Goal: Task Accomplishment & Management: Use online tool/utility

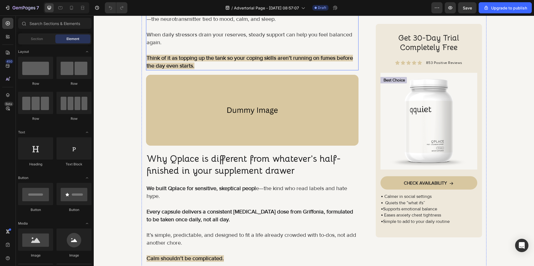
scroll to position [806, 0]
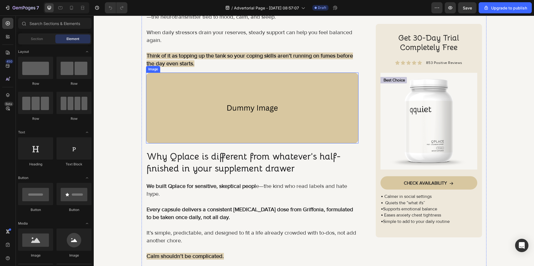
click at [194, 93] on img at bounding box center [252, 108] width 212 height 71
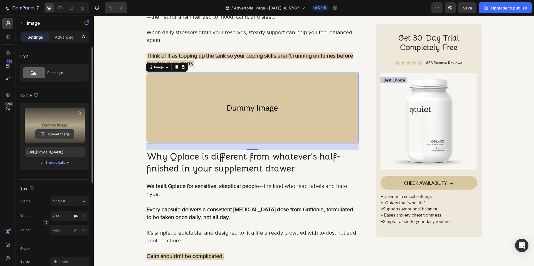
click at [61, 134] on input "file" at bounding box center [55, 134] width 38 height 9
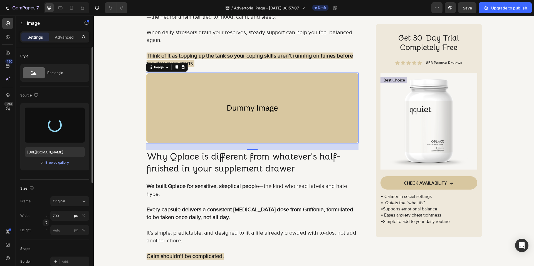
type input "[URL][DOMAIN_NAME]"
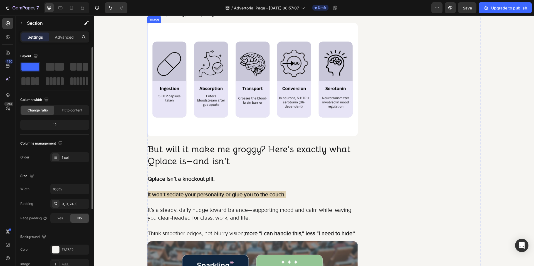
scroll to position [1501, 0]
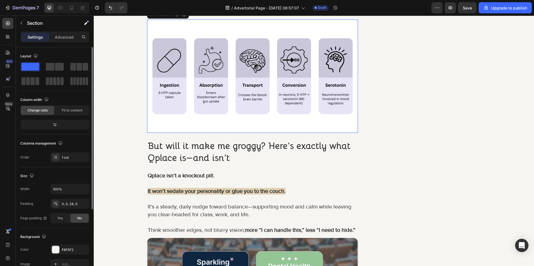
click at [247, 87] on img at bounding box center [252, 75] width 211 height 113
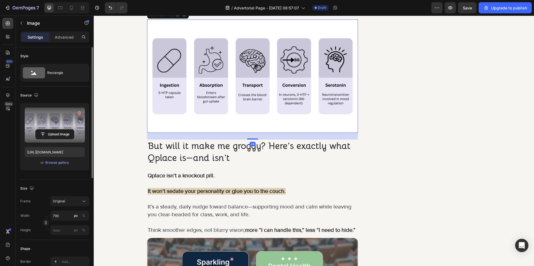
click at [63, 128] on label at bounding box center [55, 125] width 60 height 35
click at [63, 130] on input "file" at bounding box center [55, 134] width 38 height 9
click at [60, 125] on label at bounding box center [55, 125] width 60 height 35
click at [60, 130] on input "file" at bounding box center [55, 134] width 38 height 9
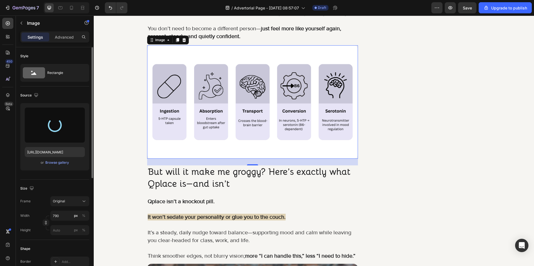
scroll to position [1473, 0]
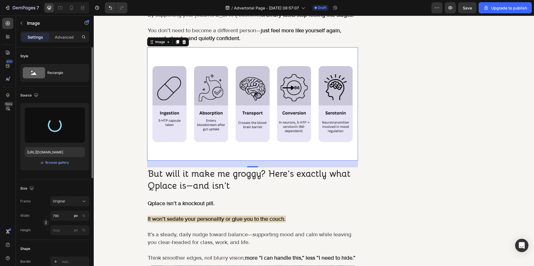
type input "[URL][DOMAIN_NAME]"
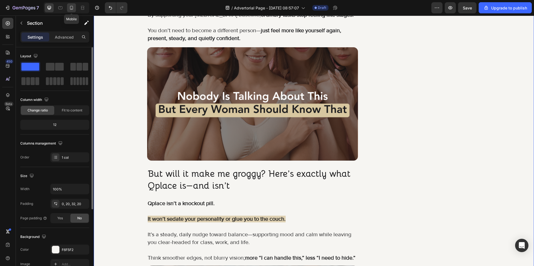
click at [68, 7] on div at bounding box center [71, 7] width 9 height 9
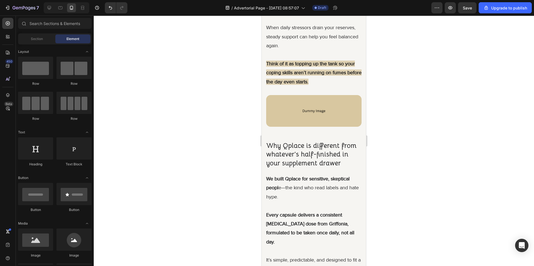
scroll to position [1010, 0]
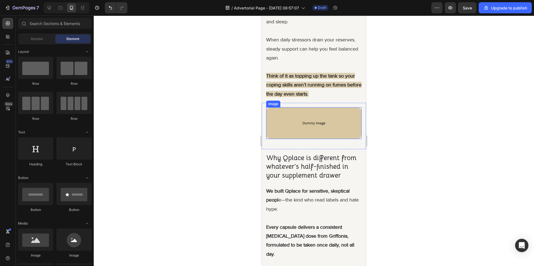
click at [302, 117] on img at bounding box center [313, 123] width 95 height 32
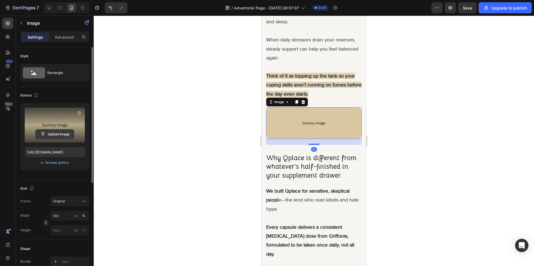
click at [70, 133] on input "file" at bounding box center [55, 134] width 38 height 9
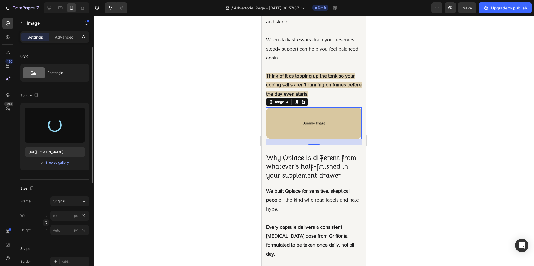
type input "[URL][DOMAIN_NAME]"
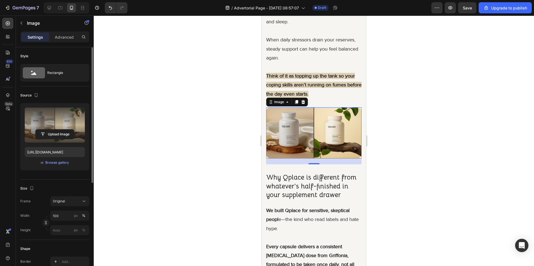
click at [376, 191] on div at bounding box center [314, 141] width 440 height 250
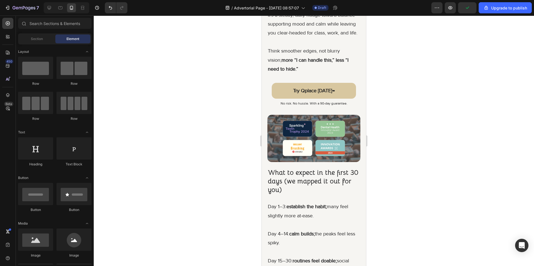
scroll to position [2316, 0]
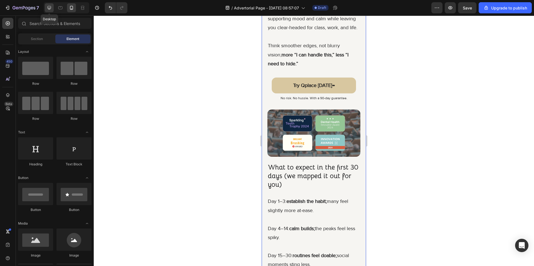
click at [46, 9] on icon at bounding box center [49, 8] width 6 height 6
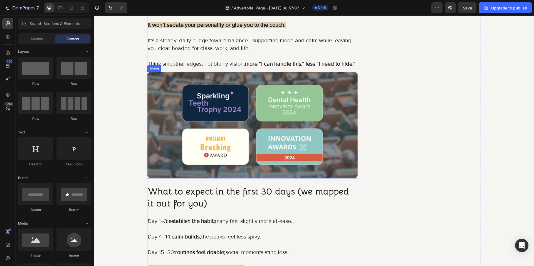
scroll to position [1981, 0]
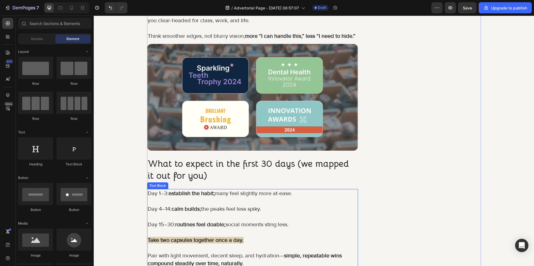
click at [256, 209] on p "Day 4–14: calm builds; the peaks feel less spiky." at bounding box center [253, 209] width 210 height 8
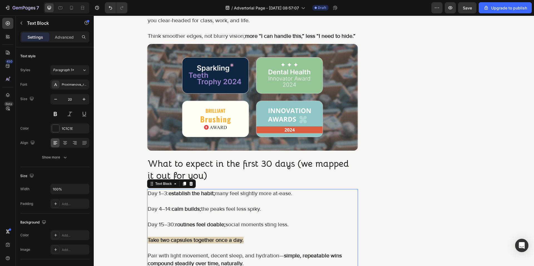
click at [268, 209] on p "Day 4–14: calm builds; the peaks feel less spiky." at bounding box center [253, 209] width 210 height 8
drag, startPoint x: 265, startPoint y: 208, endPoint x: 172, endPoint y: 209, distance: 93.1
click at [172, 209] on p "Day 4–14: calm builds; the peaks feel less spiky." at bounding box center [253, 209] width 210 height 8
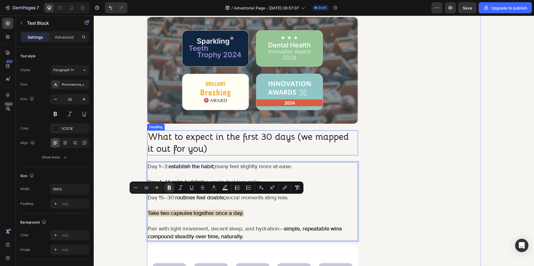
scroll to position [2009, 0]
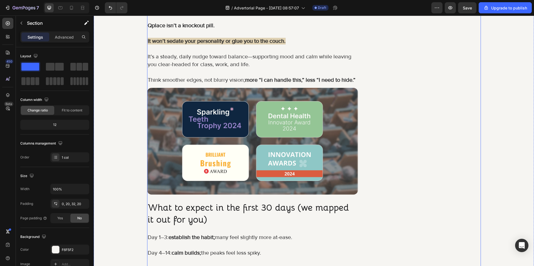
scroll to position [1953, 0]
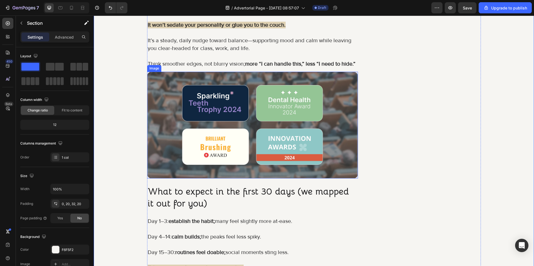
click at [187, 126] on img at bounding box center [252, 125] width 211 height 107
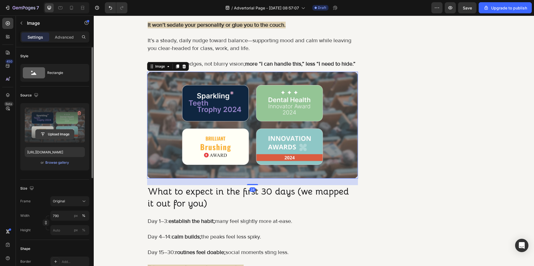
click at [67, 135] on input "file" at bounding box center [55, 134] width 38 height 9
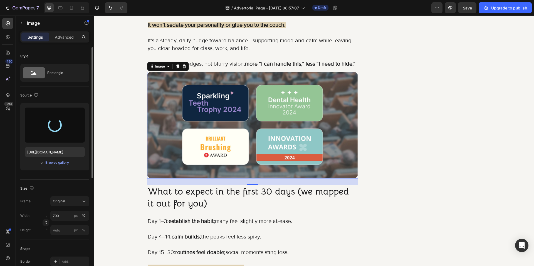
type input "[URL][DOMAIN_NAME]"
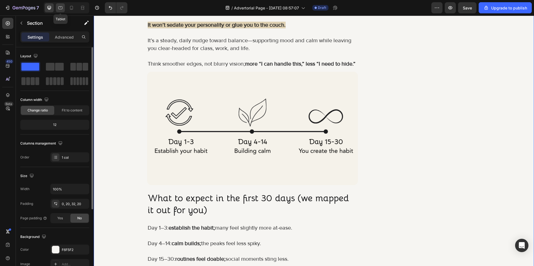
click at [57, 8] on div at bounding box center [60, 7] width 9 height 9
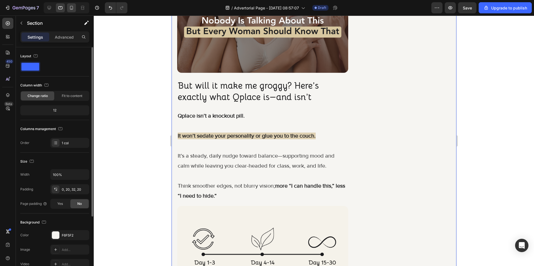
scroll to position [1333, 0]
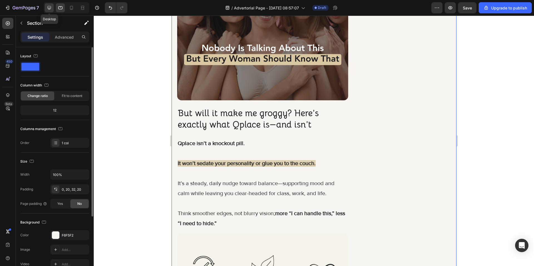
click at [46, 8] on icon at bounding box center [49, 8] width 6 height 6
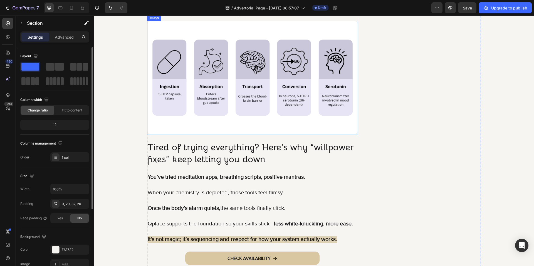
scroll to position [1974, 0]
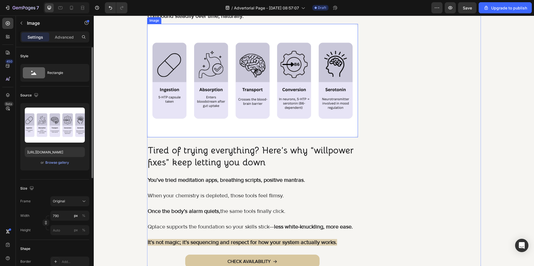
click at [175, 124] on img at bounding box center [252, 80] width 211 height 113
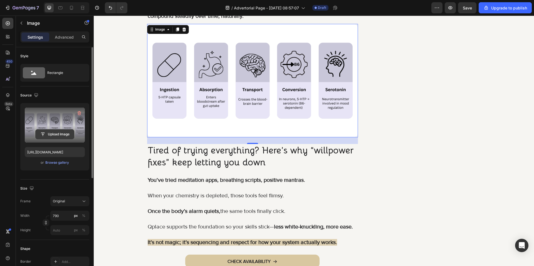
click at [61, 133] on input "file" at bounding box center [55, 134] width 38 height 9
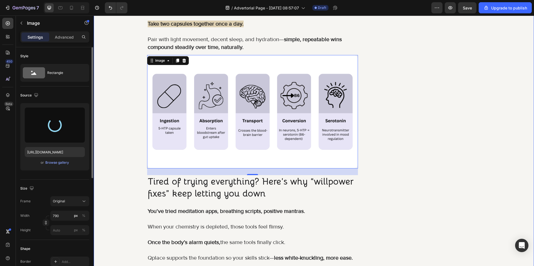
scroll to position [1946, 0]
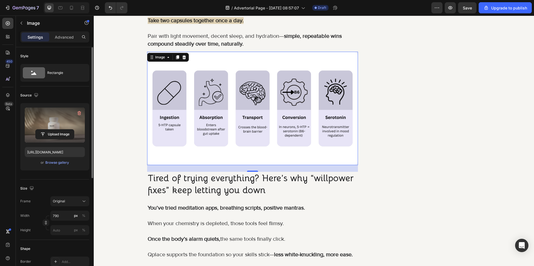
type input "[URL][DOMAIN_NAME]"
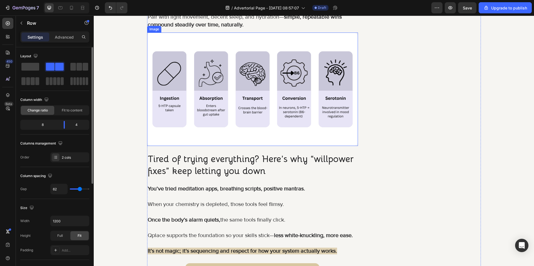
scroll to position [1974, 0]
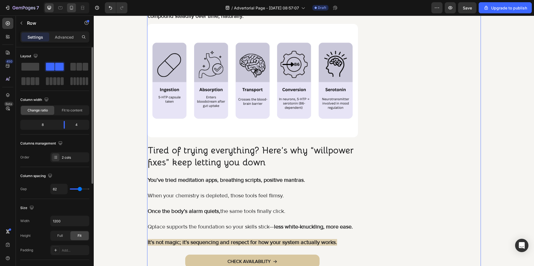
click at [72, 9] on icon at bounding box center [71, 8] width 3 height 4
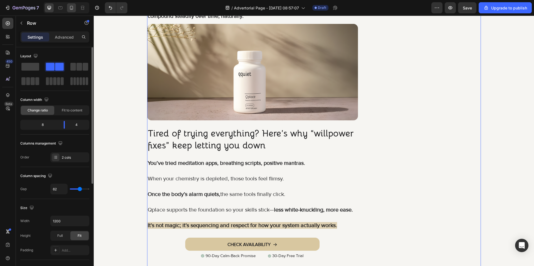
type input "0"
type input "100%"
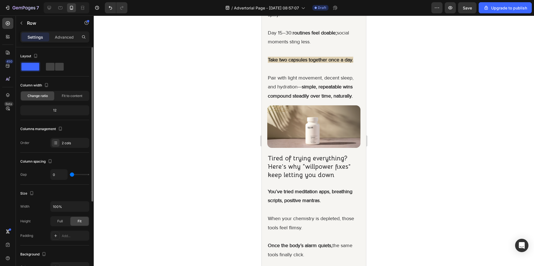
scroll to position [2545, 0]
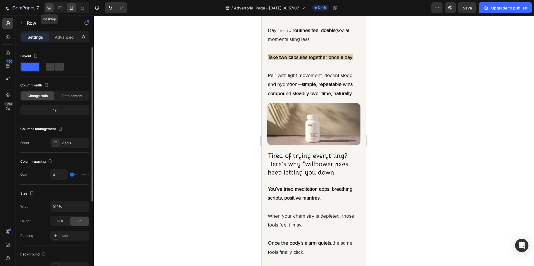
click at [48, 8] on icon at bounding box center [50, 8] width 4 height 4
type input "62"
type input "1200"
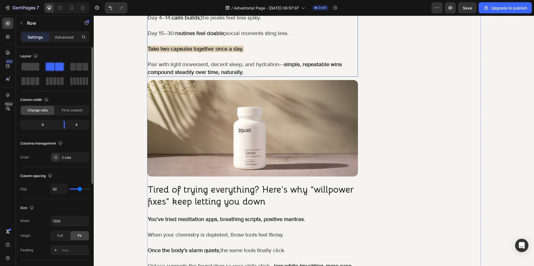
scroll to position [1923, 0]
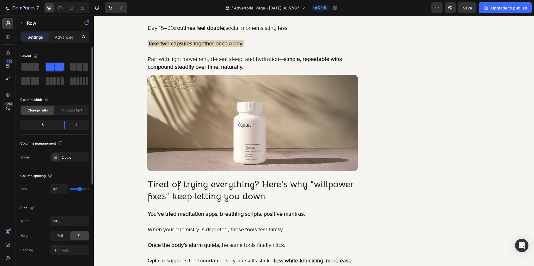
click at [180, 138] on img at bounding box center [252, 123] width 211 height 96
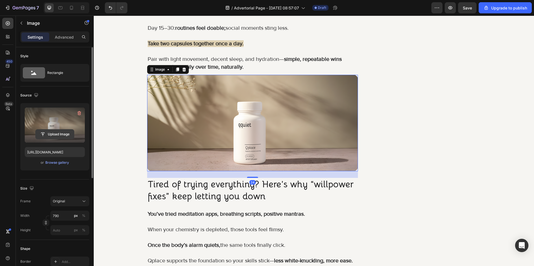
click at [55, 133] on input "file" at bounding box center [55, 134] width 38 height 9
click at [65, 141] on label at bounding box center [55, 125] width 60 height 35
click at [65, 139] on input "file" at bounding box center [55, 134] width 38 height 9
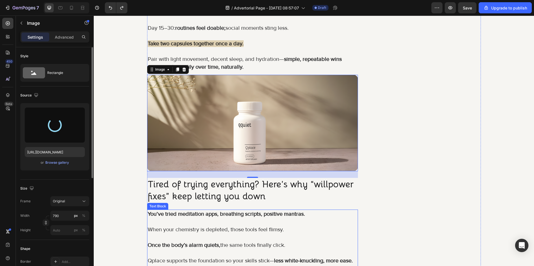
type input "[URL][DOMAIN_NAME]"
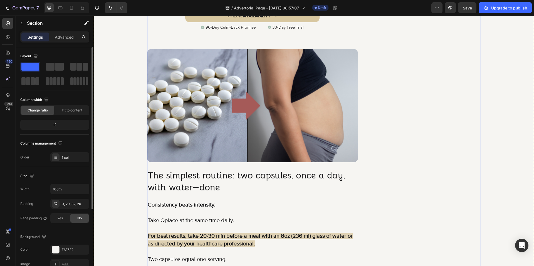
scroll to position [2229, 0]
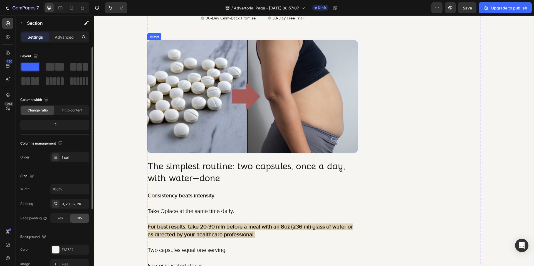
click at [227, 117] on img at bounding box center [252, 96] width 211 height 113
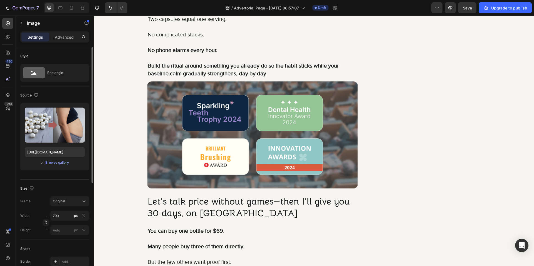
scroll to position [2479, 0]
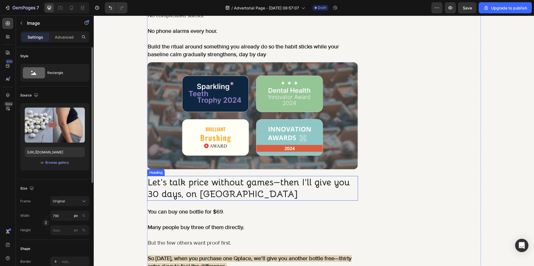
click at [304, 183] on h2 "Let’s talk price without games—then I’ll give you 30 days, on [GEOGRAPHIC_DATA]" at bounding box center [252, 188] width 211 height 25
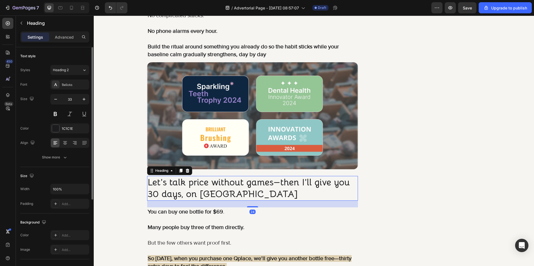
click at [303, 182] on h2 "Let’s talk price without games—then I’ll give you 30 days, on [GEOGRAPHIC_DATA]" at bounding box center [252, 188] width 211 height 25
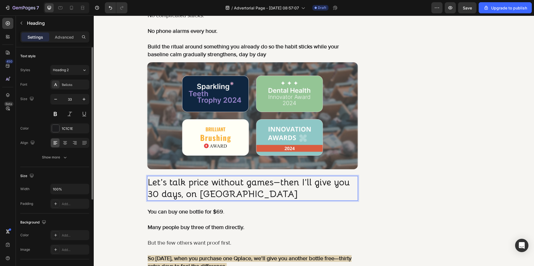
click at [275, 182] on p "Let’s talk price without games—then I’ll give you 30 days, on [GEOGRAPHIC_DATA]" at bounding box center [253, 189] width 210 height 24
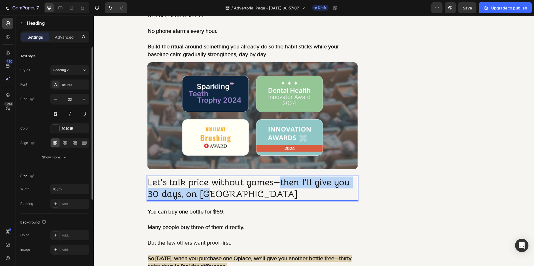
drag, startPoint x: 279, startPoint y: 182, endPoint x: 284, endPoint y: 195, distance: 13.8
click at [284, 195] on p "Let’s talk price without games—then I’ll give you 30 days, on [GEOGRAPHIC_DATA]" at bounding box center [253, 189] width 210 height 24
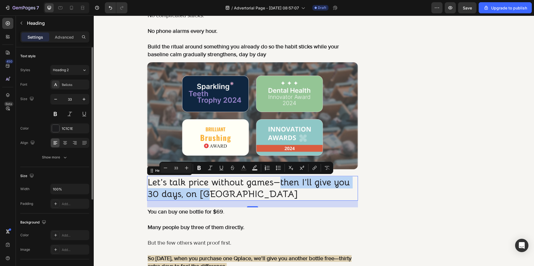
click at [326, 192] on p "Let’s talk price without games—then I’ll give you 30 days, on [GEOGRAPHIC_DATA]" at bounding box center [253, 189] width 210 height 24
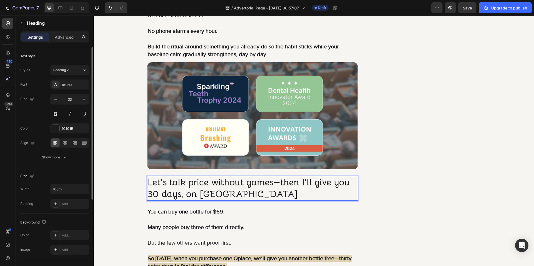
click at [284, 182] on p "Let’s talk price without games—then I’ll give you 30 days, on [GEOGRAPHIC_DATA]" at bounding box center [253, 189] width 210 height 24
click at [280, 183] on p "Let’s talk price without games—then I’ll give you 30 days, on [GEOGRAPHIC_DATA]" at bounding box center [253, 189] width 210 height 24
click at [279, 181] on p "Let’s talk price without games—then I’ll give you 30 days, on [GEOGRAPHIC_DATA]" at bounding box center [253, 189] width 210 height 24
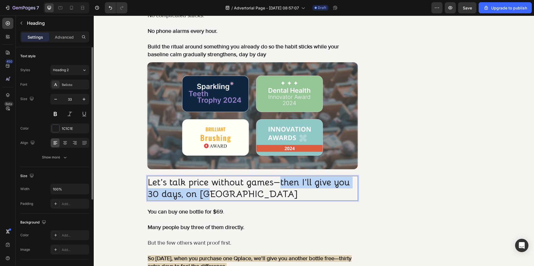
drag, startPoint x: 279, startPoint y: 181, endPoint x: 287, endPoint y: 190, distance: 12.0
click at [287, 190] on p "Let’s talk price without games—then I’ll give you 30 days, on [GEOGRAPHIC_DATA]" at bounding box center [253, 189] width 210 height 24
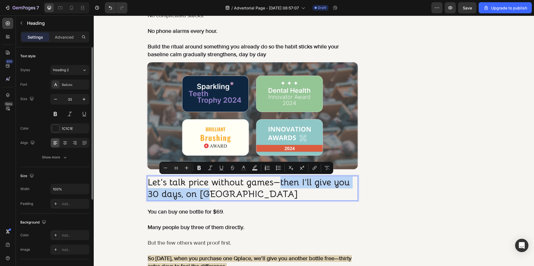
copy p "then I’ll give you 30 days, on [GEOGRAPHIC_DATA]"
click at [303, 187] on p "Let’s talk price without games—then I’ll give you 30 days, on [GEOGRAPHIC_DATA]" at bounding box center [253, 189] width 210 height 24
click at [304, 182] on p "Let’s talk price without games—then I’ll give you 30 days, on [GEOGRAPHIC_DATA]" at bounding box center [253, 189] width 210 height 24
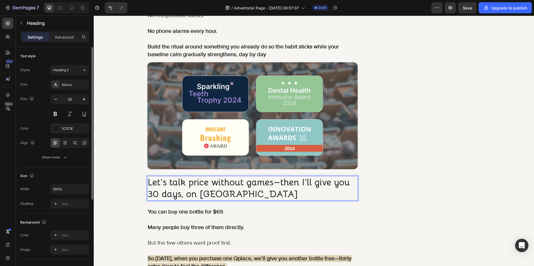
click at [302, 182] on p "Let’s talk price without games—then I’ll give you 30 days, on [GEOGRAPHIC_DATA]" at bounding box center [253, 189] width 210 height 24
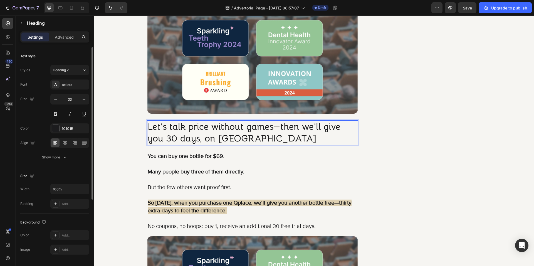
click at [116, 111] on div "Image Icon Icon Icon Icon Icon Icon List “I used to dread checkout lines and in…" at bounding box center [313, 110] width 429 height 3064
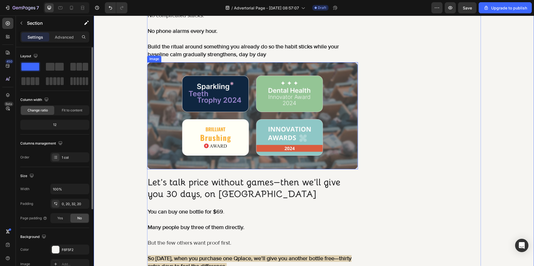
click at [191, 117] on img at bounding box center [252, 115] width 211 height 107
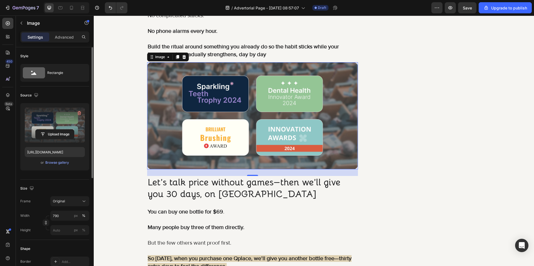
click at [65, 128] on label at bounding box center [55, 125] width 60 height 35
click at [65, 130] on input "file" at bounding box center [55, 134] width 38 height 9
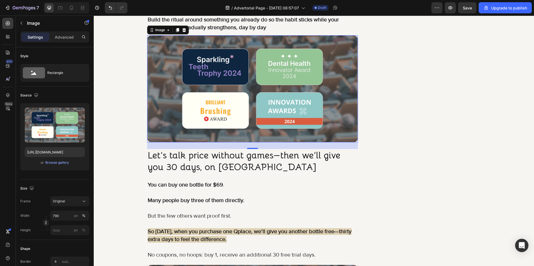
scroll to position [2507, 0]
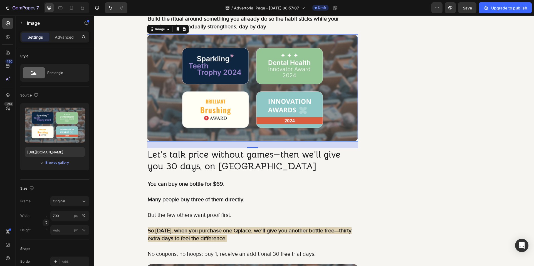
click at [187, 118] on img at bounding box center [252, 87] width 211 height 107
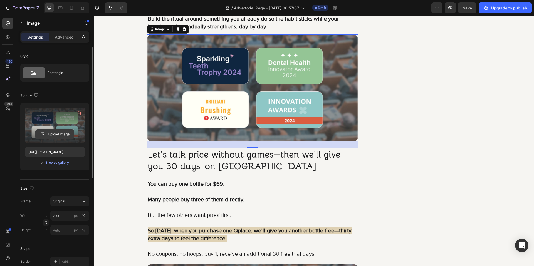
click at [43, 137] on input "file" at bounding box center [55, 134] width 38 height 9
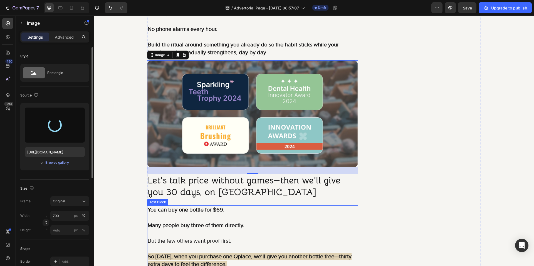
scroll to position [2479, 0]
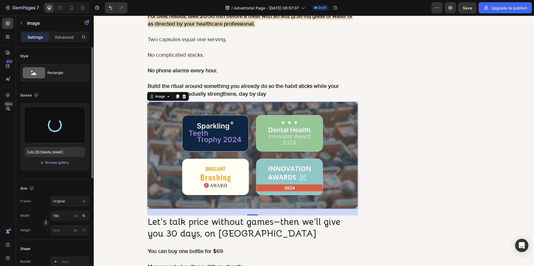
type input "[URL][DOMAIN_NAME]"
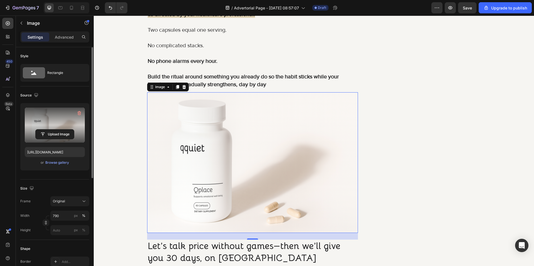
scroll to position [2451, 0]
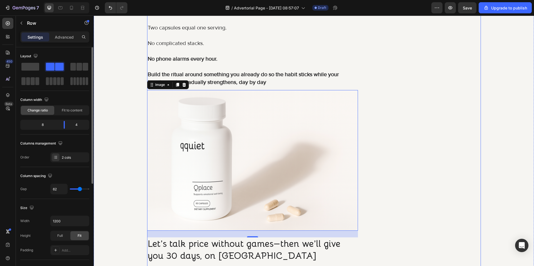
click at [402, 137] on div "CHECK AVAILABILITY Button No risk. No hussle. With a 90-day guarantee. Text Blo…" at bounding box center [427, 210] width 105 height 3097
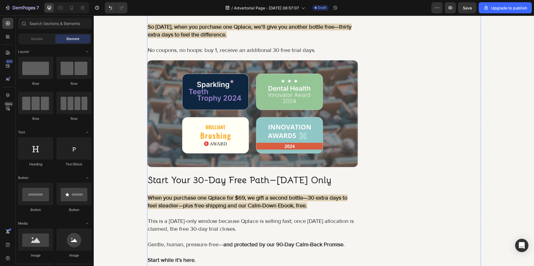
scroll to position [2748, 0]
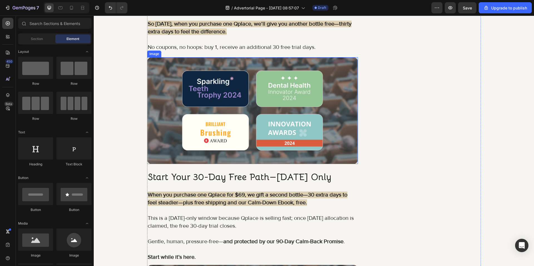
click at [224, 141] on img at bounding box center [252, 110] width 211 height 107
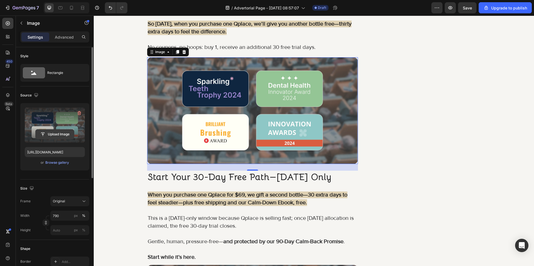
click at [55, 131] on input "file" at bounding box center [55, 134] width 38 height 9
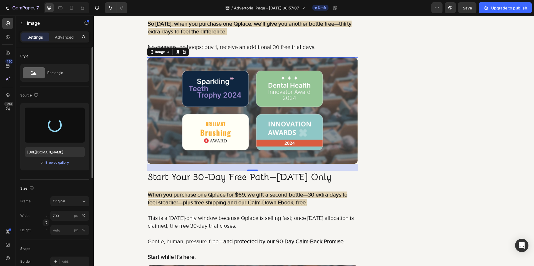
type input "[URL][DOMAIN_NAME]"
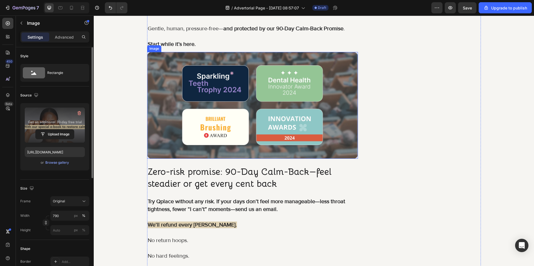
scroll to position [2970, 0]
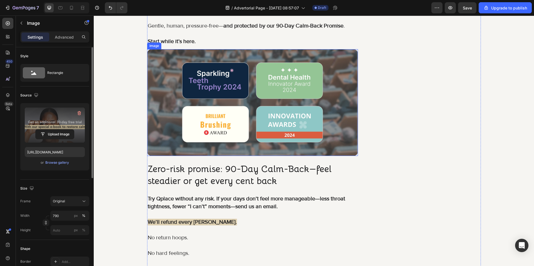
click at [222, 133] on img at bounding box center [252, 102] width 211 height 107
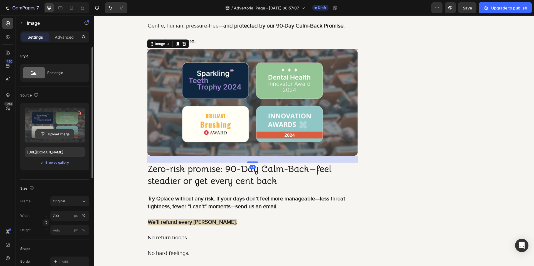
click at [60, 135] on input "file" at bounding box center [55, 134] width 38 height 9
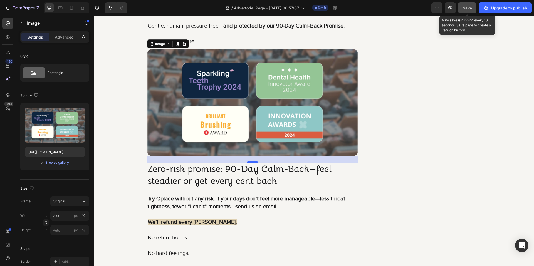
click at [472, 9] on span "Save" at bounding box center [467, 8] width 9 height 5
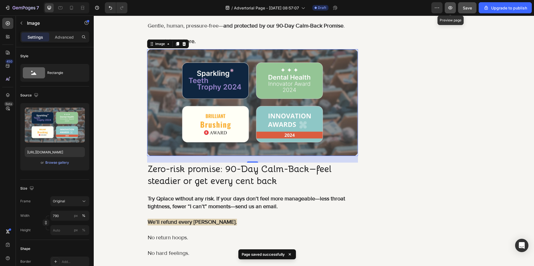
click at [450, 9] on icon "button" at bounding box center [450, 8] width 6 height 6
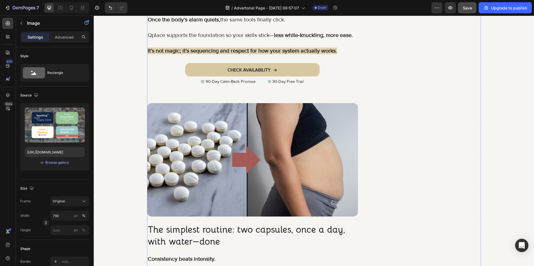
scroll to position [2164, 0]
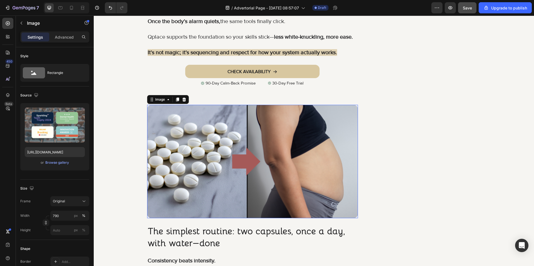
click at [191, 140] on img at bounding box center [252, 161] width 211 height 113
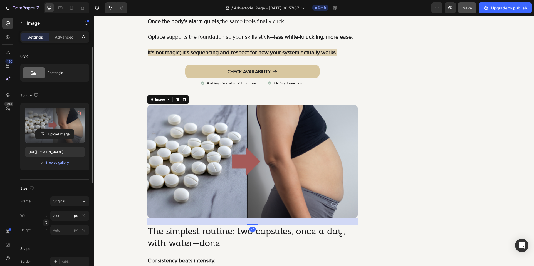
click at [61, 139] on label at bounding box center [55, 125] width 60 height 35
click at [61, 139] on input "file" at bounding box center [55, 134] width 38 height 9
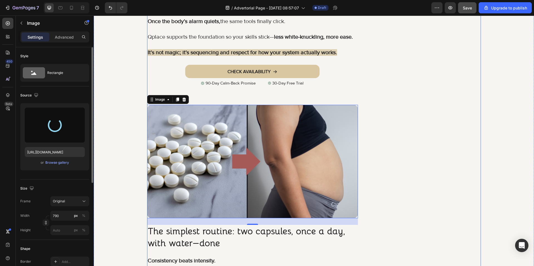
type input "[URL][DOMAIN_NAME]"
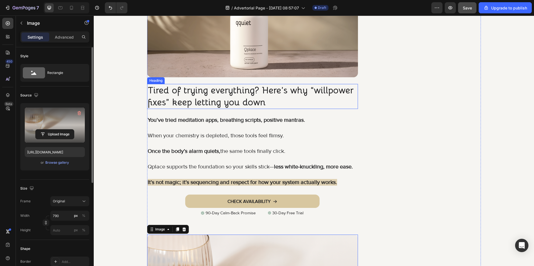
scroll to position [2136, 0]
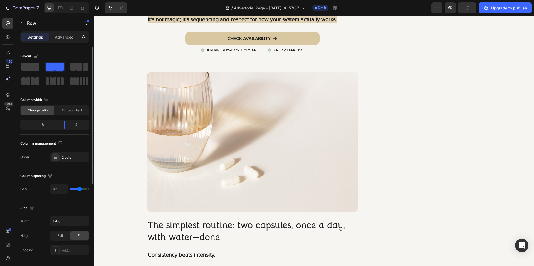
scroll to position [2219, 0]
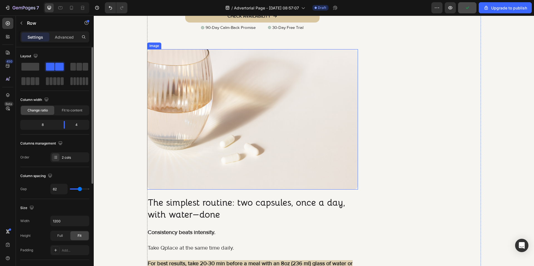
click at [289, 159] on img at bounding box center [252, 119] width 211 height 141
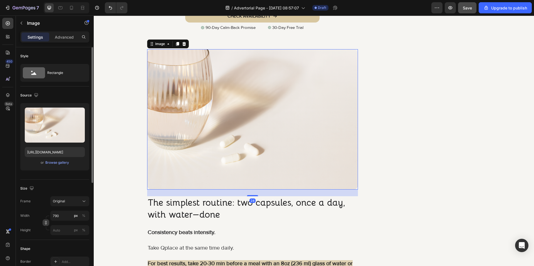
click at [45, 223] on icon "button" at bounding box center [46, 223] width 2 height 1
click at [60, 243] on input "px %" at bounding box center [69, 244] width 39 height 10
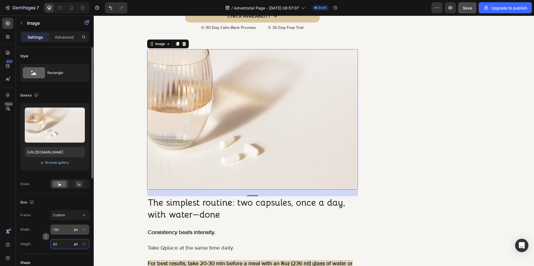
type input "400"
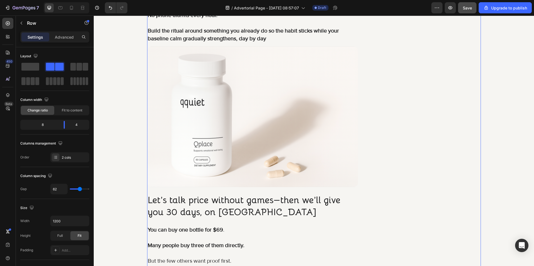
scroll to position [2497, 0]
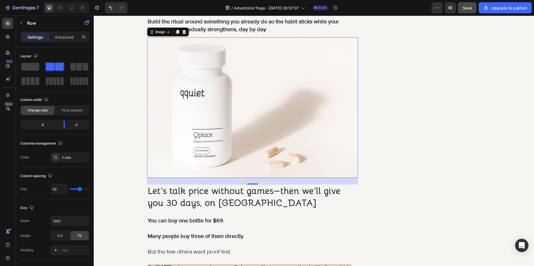
click at [340, 157] on img at bounding box center [252, 107] width 211 height 141
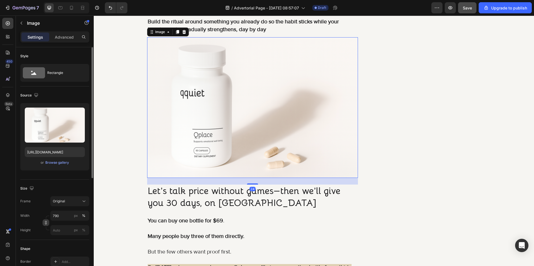
drag, startPoint x: 38, startPoint y: 221, endPoint x: 43, endPoint y: 223, distance: 5.4
click at [40, 222] on div "Width 790 px % Height px %" at bounding box center [54, 223] width 69 height 24
click at [43, 223] on button "button" at bounding box center [46, 222] width 7 height 7
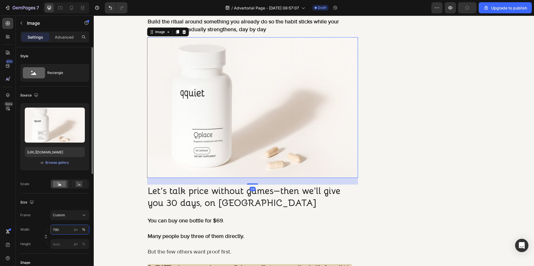
click at [54, 232] on input "790" at bounding box center [69, 230] width 39 height 10
drag, startPoint x: 24, startPoint y: 240, endPoint x: 34, endPoint y: 240, distance: 10.0
click at [24, 239] on div "Height" at bounding box center [25, 244] width 10 height 10
click at [56, 245] on input "px %" at bounding box center [69, 244] width 39 height 10
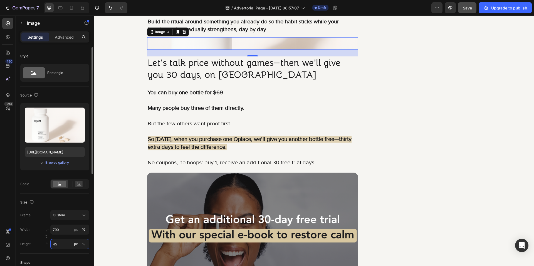
type input "450"
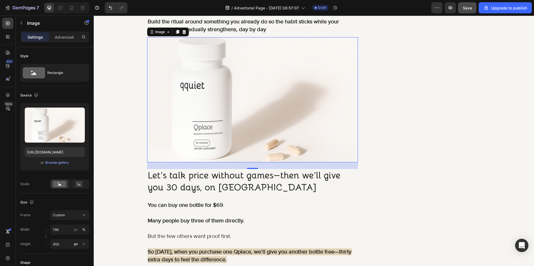
click at [375, 115] on div "CHECK AVAILABILITY Button No risk. No hussle. With a 90-day guarantee. Text Blo…" at bounding box center [427, 157] width 105 height 3082
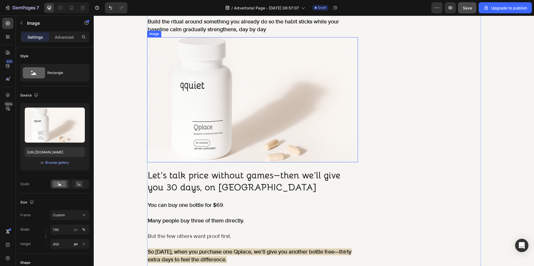
click at [309, 121] on img at bounding box center [252, 99] width 211 height 125
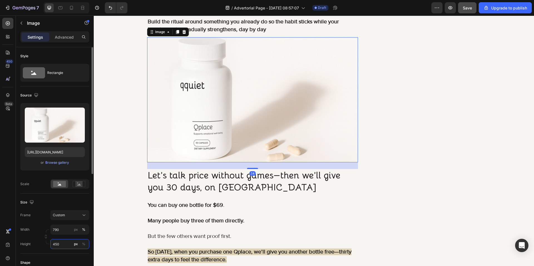
click at [62, 242] on input "450" at bounding box center [69, 244] width 39 height 10
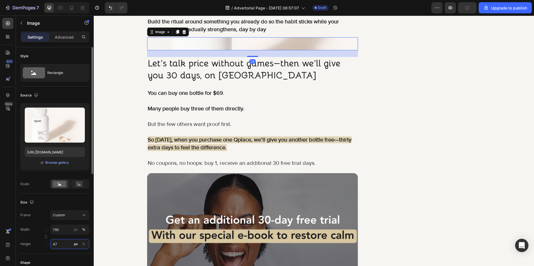
type input "475"
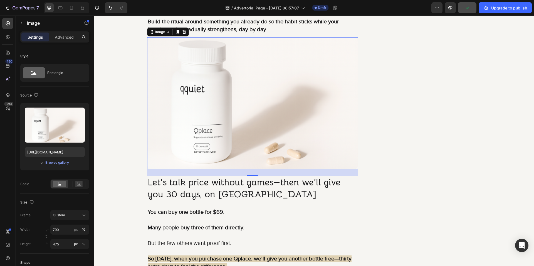
click at [368, 127] on div "Image Icon Icon Icon Icon Icon Icon List “I used to dread checkout lines and in…" at bounding box center [314, 160] width 334 height 3089
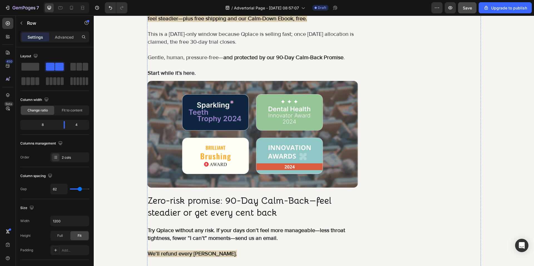
scroll to position [2942, 0]
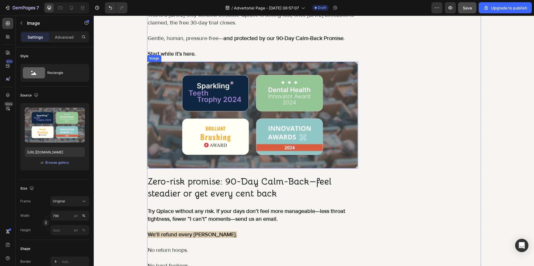
click at [185, 115] on img at bounding box center [252, 115] width 211 height 107
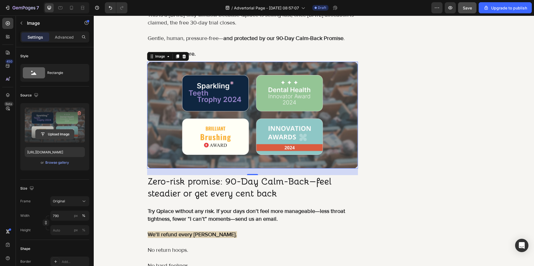
click at [66, 137] on input "file" at bounding box center [55, 134] width 38 height 9
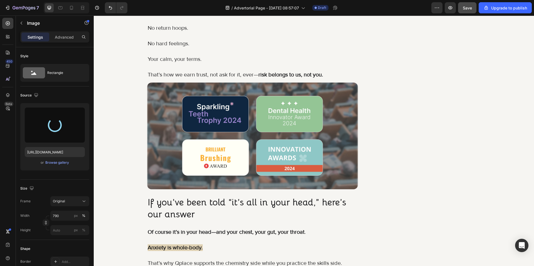
scroll to position [3165, 0]
type input "[URL][DOMAIN_NAME]"
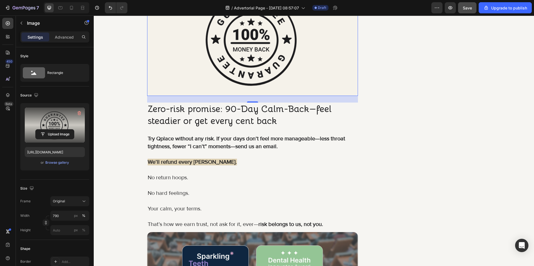
scroll to position [3004, 0]
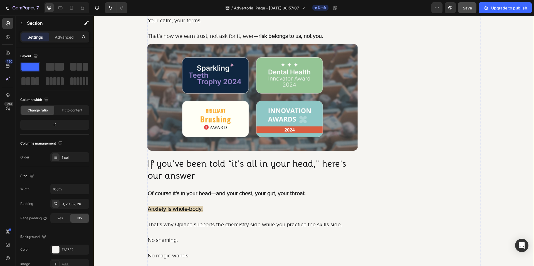
scroll to position [3227, 0]
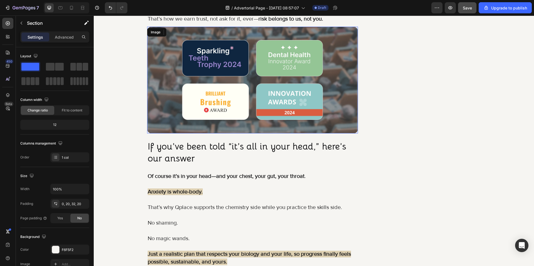
click at [179, 54] on img at bounding box center [252, 80] width 211 height 107
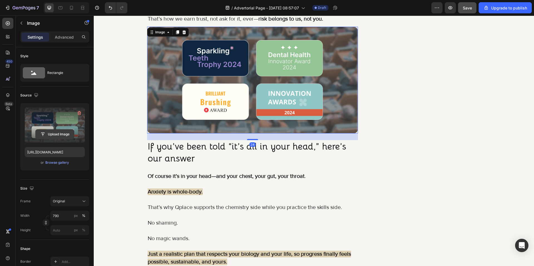
click at [69, 132] on input "file" at bounding box center [55, 134] width 38 height 9
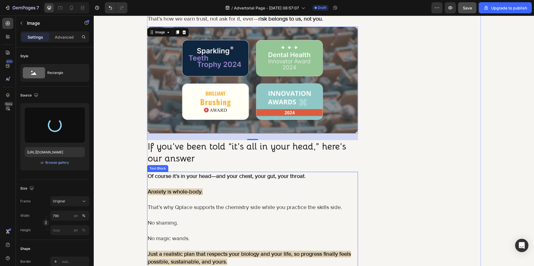
scroll to position [3199, 0]
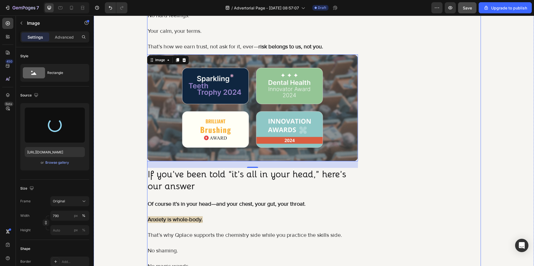
type input "[URL][DOMAIN_NAME]"
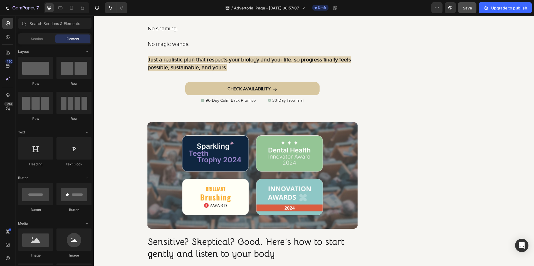
scroll to position [3433, 0]
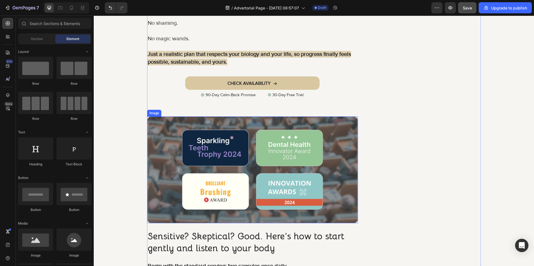
click at [170, 158] on img at bounding box center [252, 169] width 211 height 107
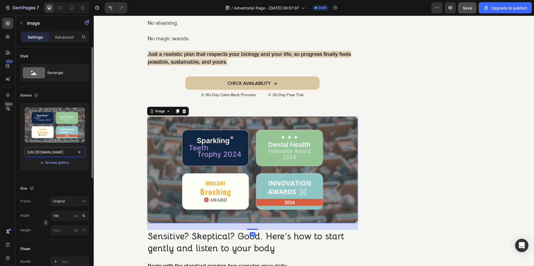
click at [59, 155] on input "[URL][DOMAIN_NAME]" at bounding box center [55, 152] width 60 height 10
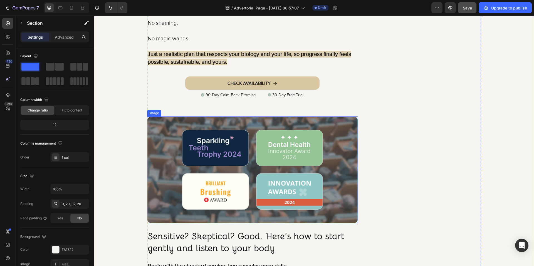
click at [175, 156] on img at bounding box center [252, 169] width 211 height 107
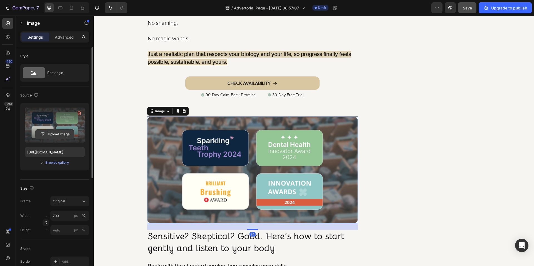
click at [60, 131] on input "file" at bounding box center [55, 134] width 38 height 9
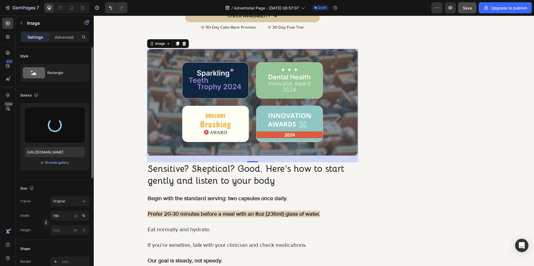
scroll to position [3545, 0]
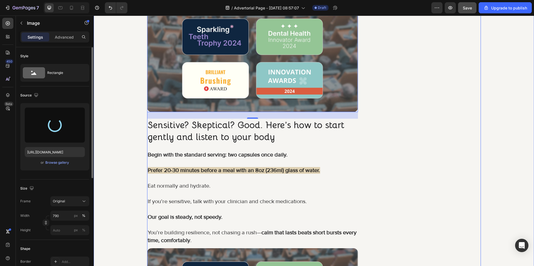
type input "[URL][DOMAIN_NAME]"
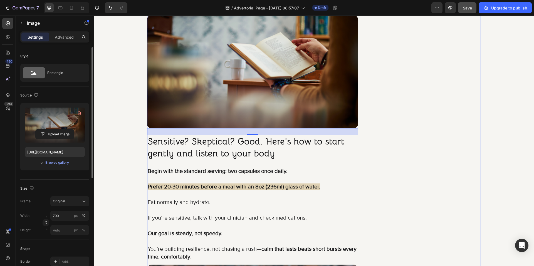
scroll to position [3489, 0]
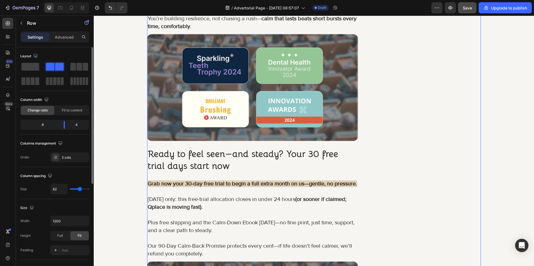
scroll to position [3767, 0]
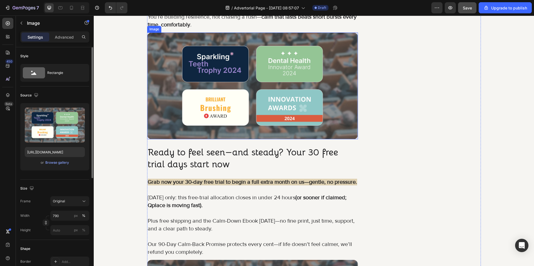
click at [245, 110] on img at bounding box center [252, 86] width 211 height 107
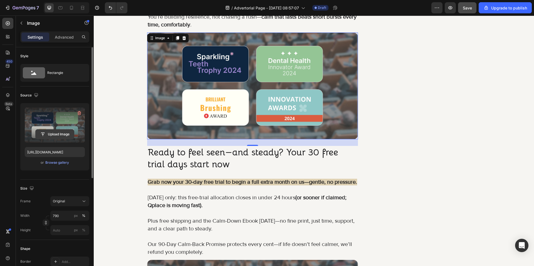
click at [56, 133] on input "file" at bounding box center [55, 134] width 38 height 9
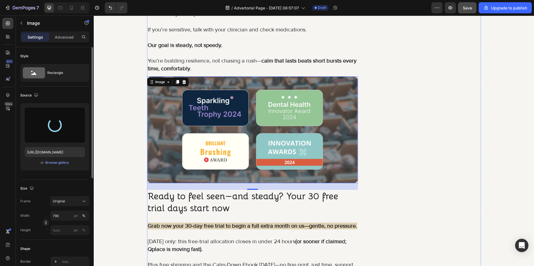
scroll to position [3711, 0]
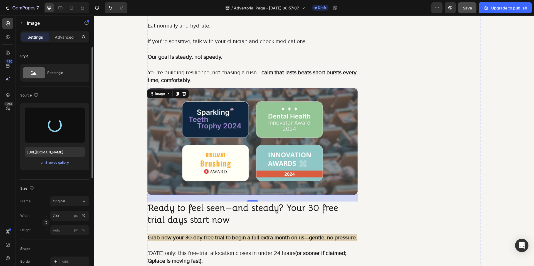
type input "[URL][DOMAIN_NAME]"
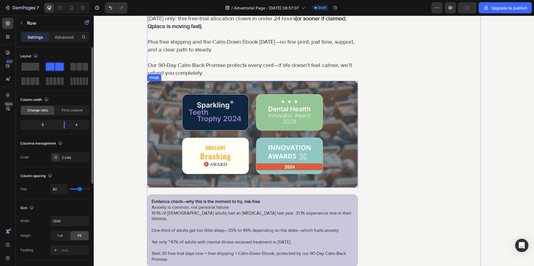
scroll to position [3989, 0]
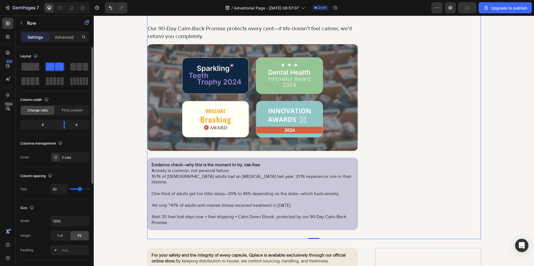
click at [280, 126] on img at bounding box center [252, 97] width 211 height 107
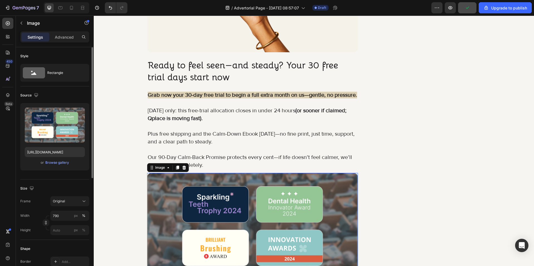
scroll to position [3850, 0]
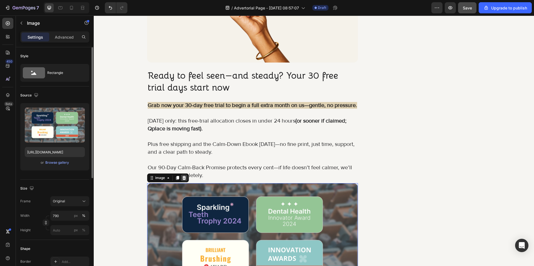
click at [181, 176] on div at bounding box center [184, 178] width 7 height 7
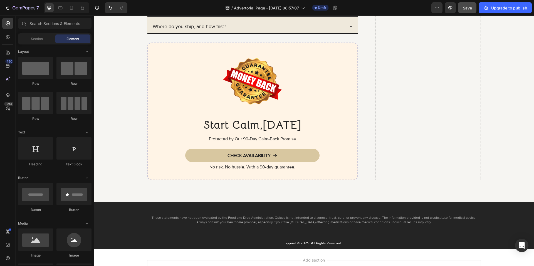
scroll to position [4323, 0]
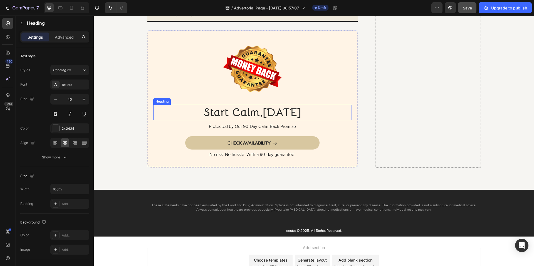
click at [158, 120] on h2 "Start Calm,[DATE]" at bounding box center [252, 113] width 199 height 16
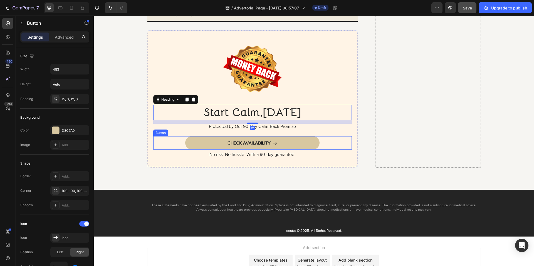
click at [153, 139] on div "CHECK AVAILABILITY Button" at bounding box center [252, 142] width 199 height 13
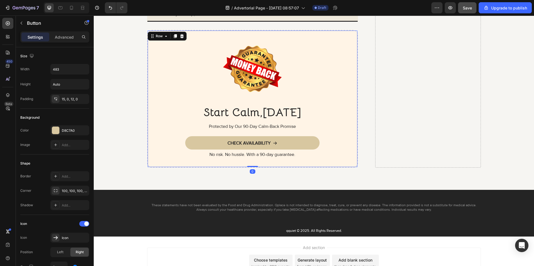
click at [148, 154] on div "Image Start Calm,[DATE] Heading Protected by Our 90-Day Calm-Back Promise Text …" at bounding box center [252, 99] width 211 height 138
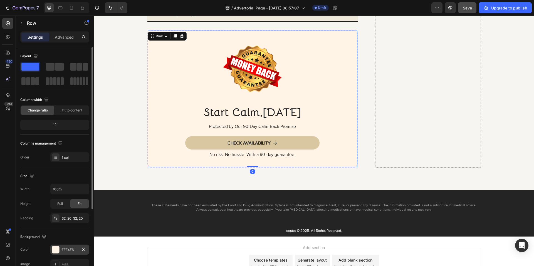
click at [73, 248] on div "FFF4E6" at bounding box center [70, 249] width 16 height 5
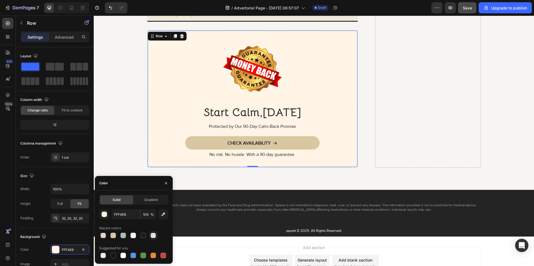
click at [155, 237] on div at bounding box center [153, 236] width 6 height 6
type input "D8C7A0"
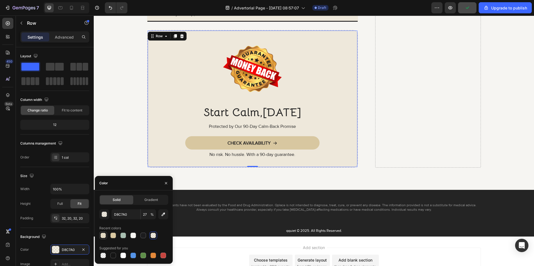
click at [102, 237] on div at bounding box center [103, 236] width 6 height 6
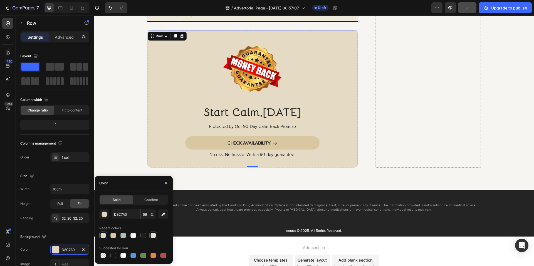
click at [154, 235] on div at bounding box center [153, 236] width 6 height 6
type input "27"
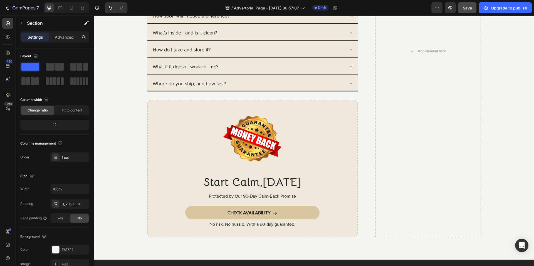
scroll to position [3572, 0]
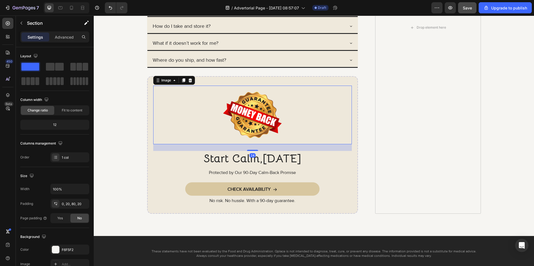
click at [235, 121] on img at bounding box center [252, 115] width 59 height 59
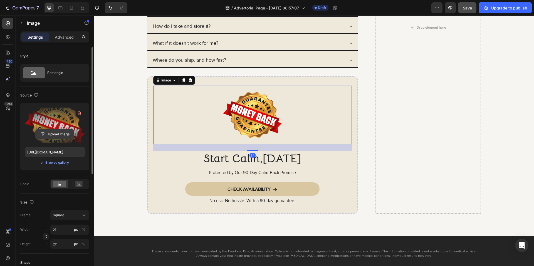
click at [59, 135] on input "file" at bounding box center [55, 134] width 38 height 9
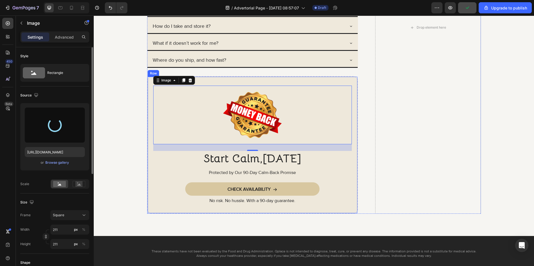
type input "[URL][DOMAIN_NAME]"
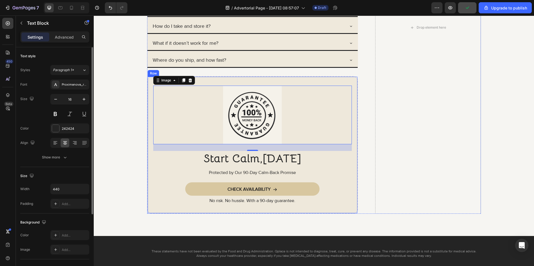
click at [158, 173] on div "Protected by Our 90-Day Calm-Back Promise" at bounding box center [252, 173] width 199 height 6
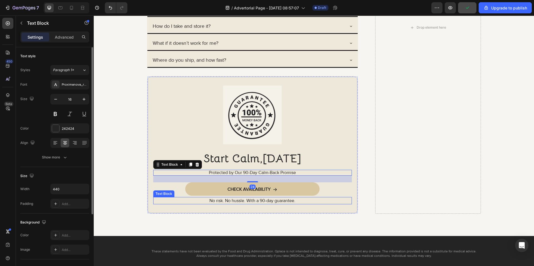
click at [159, 204] on p "No risk. No hussle. With a 90-day guarantee." at bounding box center [253, 201] width 198 height 6
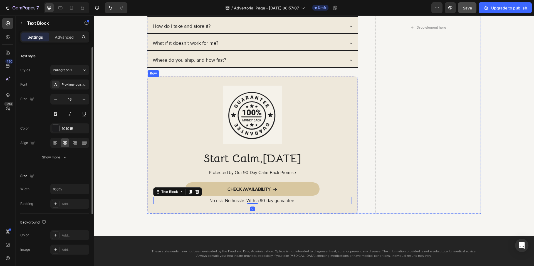
click at [149, 208] on div "Image Start Calm,[DATE] Heading Protected by Our 90-Day Calm-Back Promise Text …" at bounding box center [252, 145] width 211 height 138
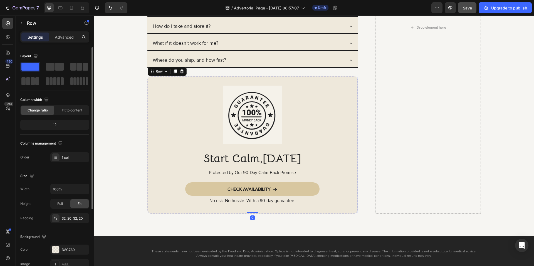
click at [65, 244] on div "Background The changes might be hidden by the video. Color D8C7A0 Image Add... …" at bounding box center [54, 258] width 69 height 60
click at [68, 247] on div "D8C7A0" at bounding box center [69, 250] width 39 height 10
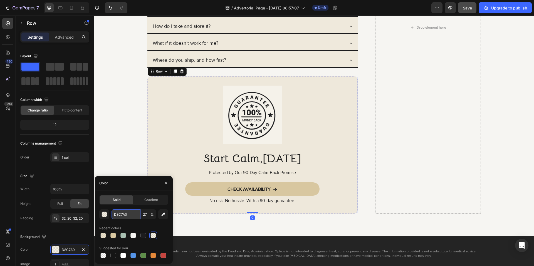
click at [129, 213] on input "D8C7A0" at bounding box center [125, 214] width 29 height 10
paste input "#f5f2ea"
type input "#f5f2ea"
type input "100"
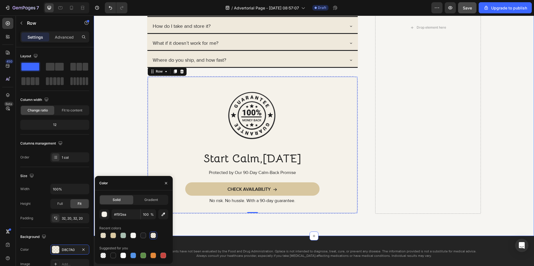
click at [115, 145] on div "For your safety and the integrity of every capsule, Qplace is available exclusi…" at bounding box center [313, 27] width 429 height 373
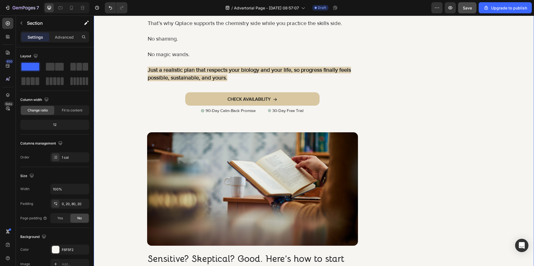
scroll to position [3349, 0]
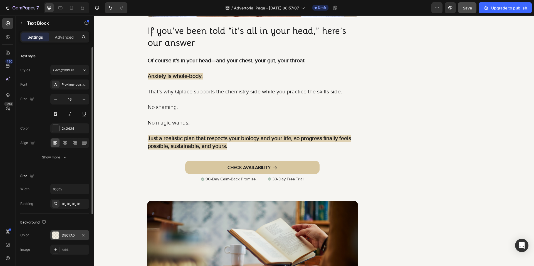
click at [72, 239] on div "D8C7A0" at bounding box center [69, 235] width 39 height 10
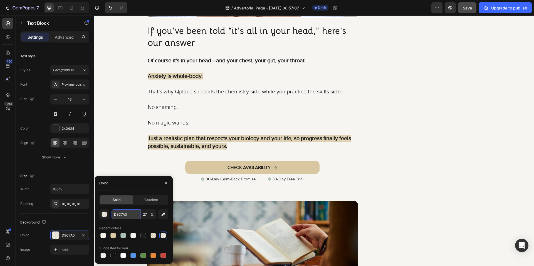
click at [125, 214] on input "D8C7A0" at bounding box center [125, 214] width 29 height 10
paste input "#f5f2ea"
type input "#f5f2ea"
type input "100"
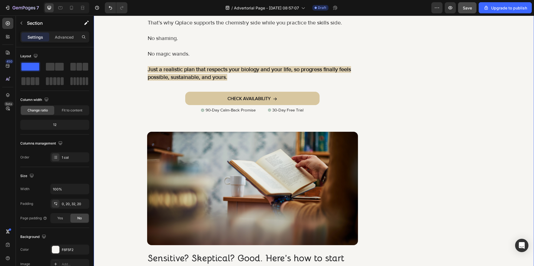
scroll to position [3433, 0]
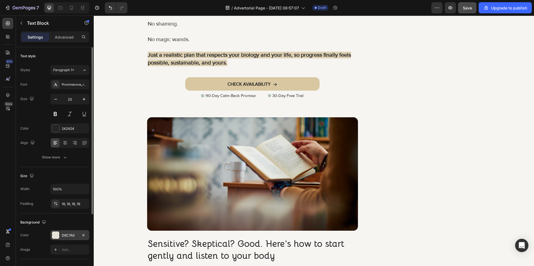
click at [71, 233] on div "D8C7A0" at bounding box center [70, 235] width 16 height 5
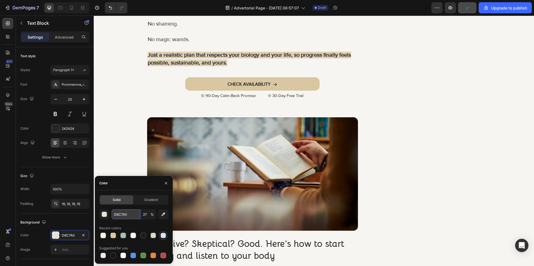
click at [126, 215] on input "D8C7A0" at bounding box center [125, 214] width 29 height 10
paste input "#f5f2ea"
type input "#f5f2ea"
type input "100"
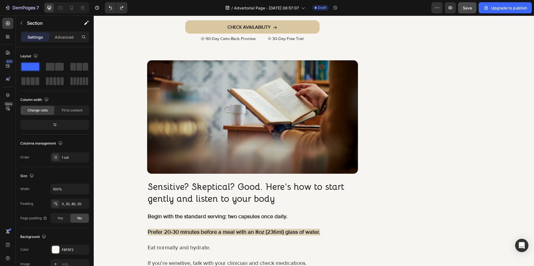
scroll to position [3627, 0]
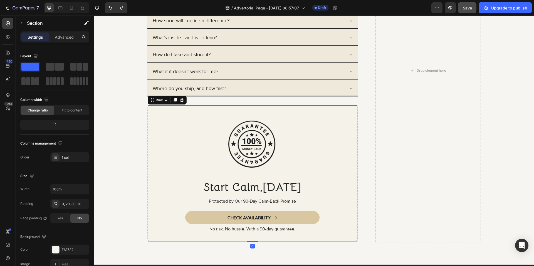
click at [151, 234] on div "Image Start Calm,[DATE] Heading Protected by Our 90-Day Calm-Back Promise Text …" at bounding box center [252, 174] width 211 height 138
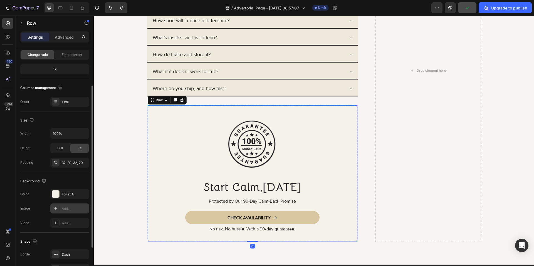
scroll to position [105, 0]
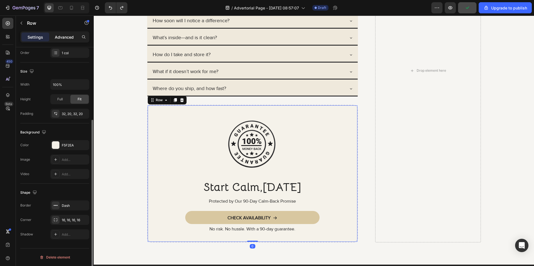
click at [65, 39] on p "Advanced" at bounding box center [64, 37] width 19 height 6
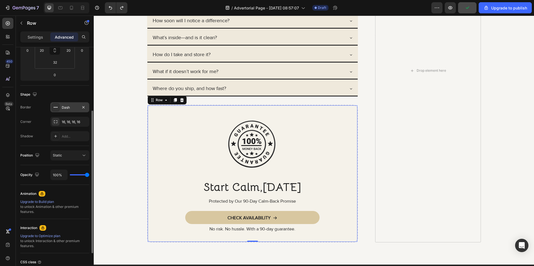
click at [74, 109] on div "Dash" at bounding box center [70, 107] width 16 height 5
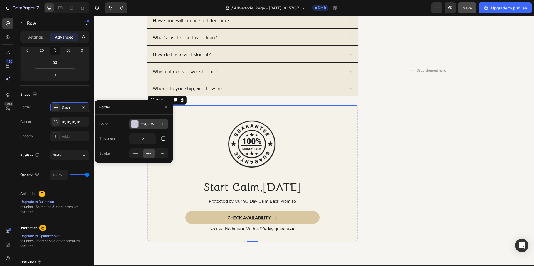
click at [148, 127] on div "C9C7D9" at bounding box center [148, 124] width 39 height 10
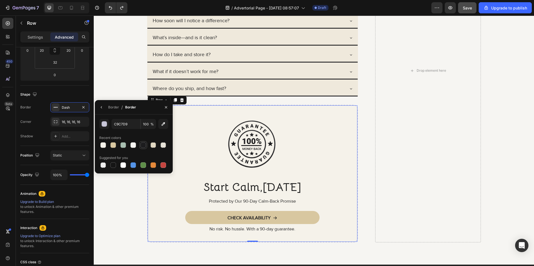
click at [144, 145] on div at bounding box center [143, 145] width 6 height 6
type input "1C1C1E"
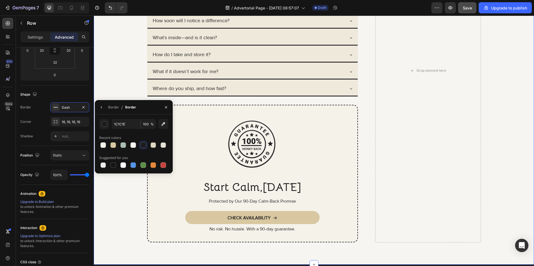
click at [126, 88] on div "For your safety and the integrity of every capsule, Qplace is available exclusi…" at bounding box center [313, 70] width 429 height 343
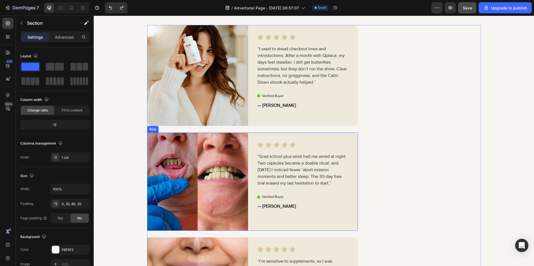
scroll to position [1022, 0]
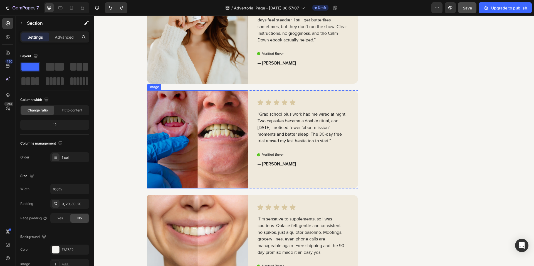
click at [180, 103] on img at bounding box center [197, 139] width 101 height 98
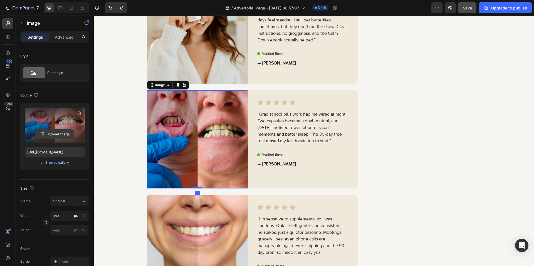
click at [54, 133] on input "file" at bounding box center [55, 134] width 38 height 9
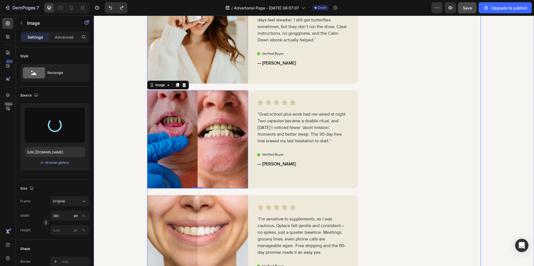
type input "[URL][DOMAIN_NAME]"
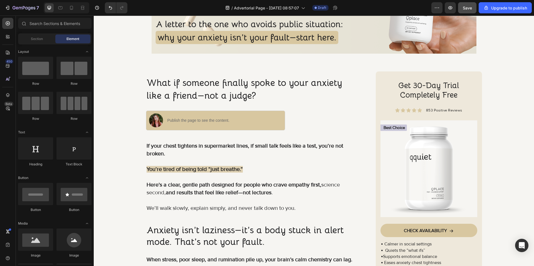
scroll to position [171, 0]
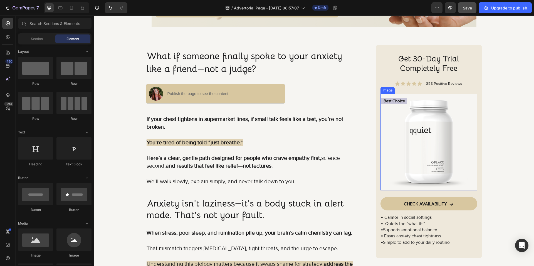
click at [401, 140] on img at bounding box center [428, 142] width 97 height 97
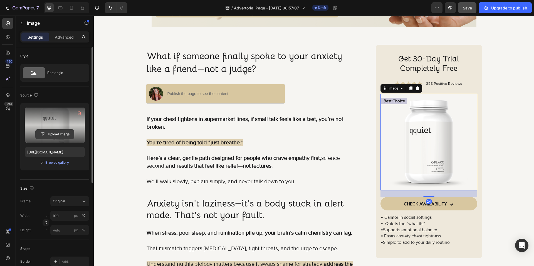
click at [45, 135] on input "file" at bounding box center [55, 134] width 38 height 9
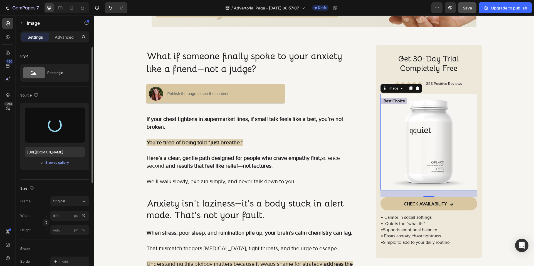
type input "[URL][DOMAIN_NAME]"
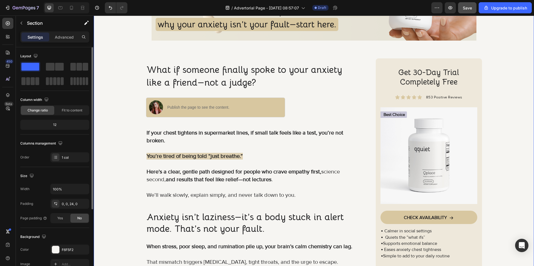
scroll to position [115, 0]
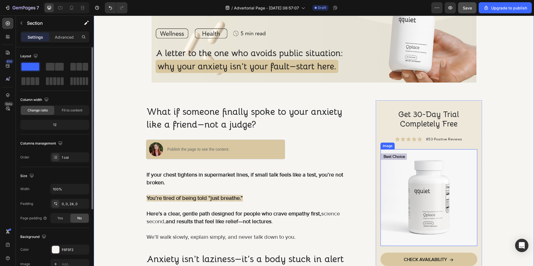
click at [430, 183] on img at bounding box center [428, 197] width 97 height 97
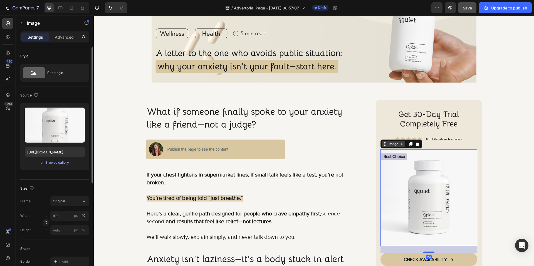
click at [391, 145] on div "Image" at bounding box center [393, 144] width 12 height 5
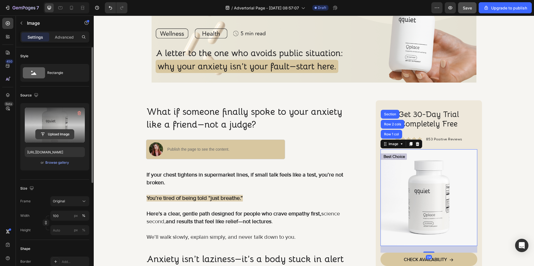
click at [57, 134] on input "file" at bounding box center [55, 134] width 38 height 9
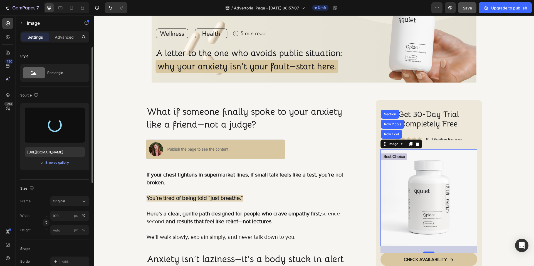
type input "[URL][DOMAIN_NAME]"
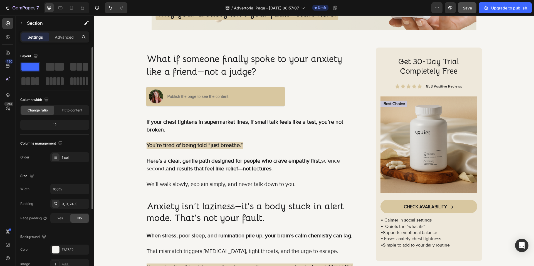
scroll to position [171, 0]
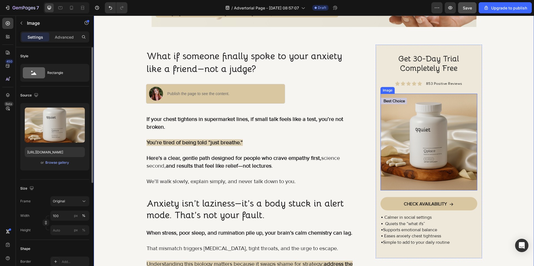
click at [443, 176] on img at bounding box center [428, 142] width 97 height 97
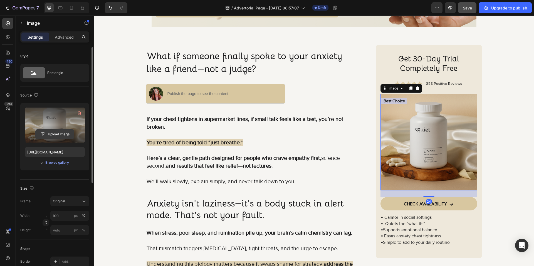
click at [60, 138] on input "file" at bounding box center [55, 134] width 38 height 9
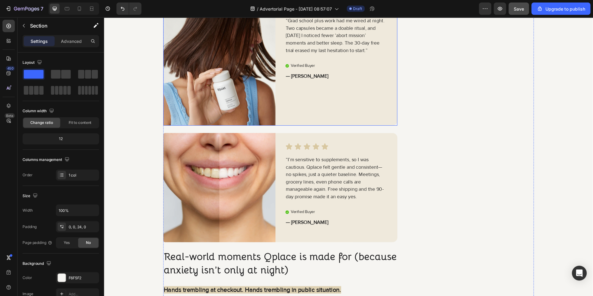
scroll to position [1227, 0]
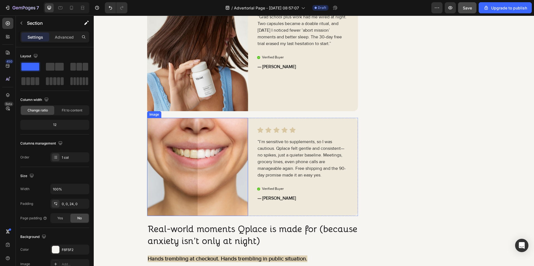
click at [204, 146] on img at bounding box center [197, 167] width 101 height 98
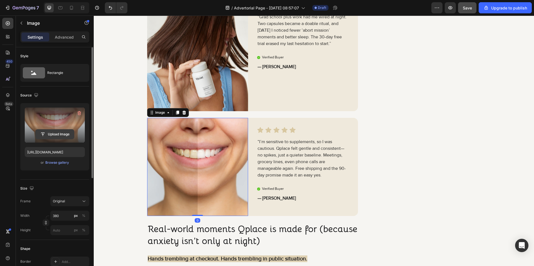
click at [54, 130] on input "file" at bounding box center [55, 134] width 38 height 9
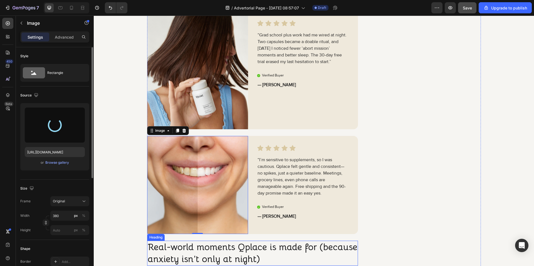
scroll to position [1228, 0]
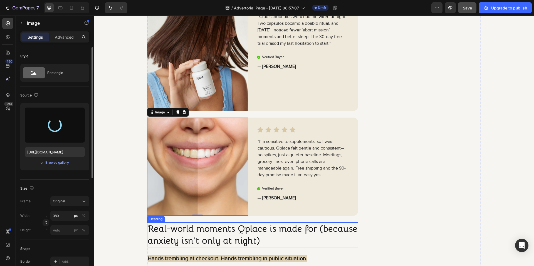
type input "[URL][DOMAIN_NAME]"
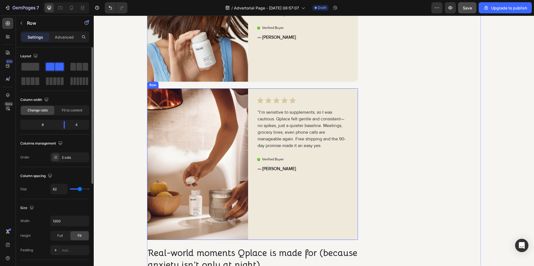
scroll to position [1255, 0]
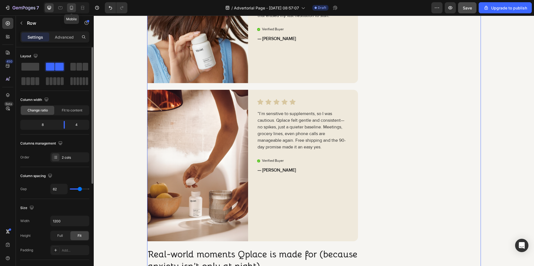
click at [71, 8] on icon at bounding box center [72, 8] width 6 height 6
type input "0"
type input "100%"
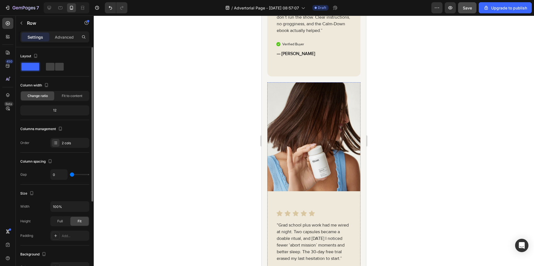
scroll to position [1488, 0]
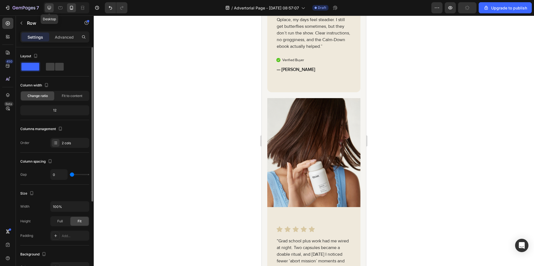
click at [46, 8] on div at bounding box center [49, 7] width 9 height 9
type input "62"
type input "1200"
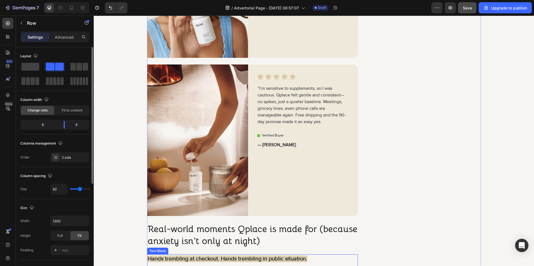
scroll to position [1172, 0]
click at [167, 138] on img at bounding box center [197, 141] width 101 height 152
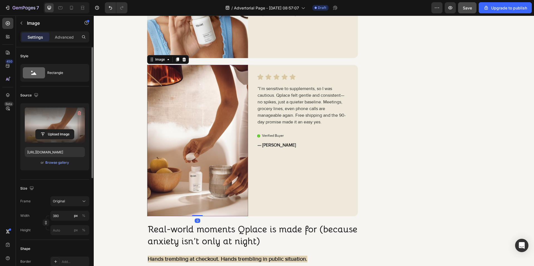
click at [58, 127] on label at bounding box center [55, 125] width 60 height 35
click at [58, 130] on input "file" at bounding box center [55, 134] width 38 height 9
click at [61, 127] on label at bounding box center [55, 125] width 60 height 35
click at [61, 130] on input "file" at bounding box center [55, 134] width 38 height 9
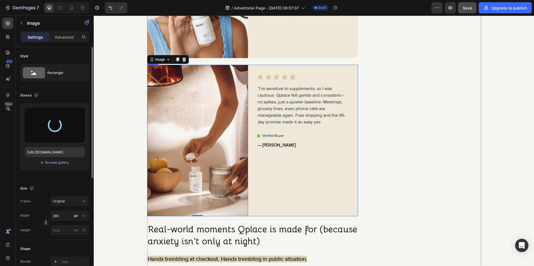
type input "[URL][DOMAIN_NAME]"
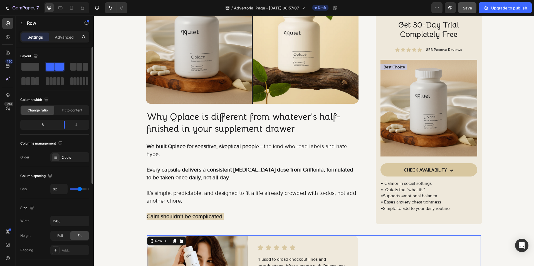
scroll to position [950, 0]
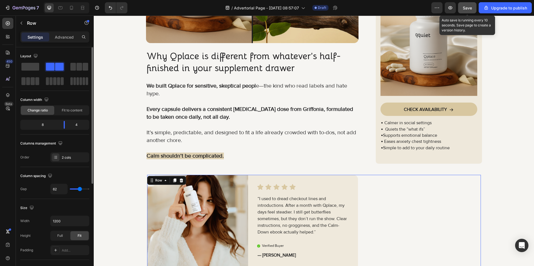
click at [466, 6] on span "Save" at bounding box center [467, 8] width 9 height 5
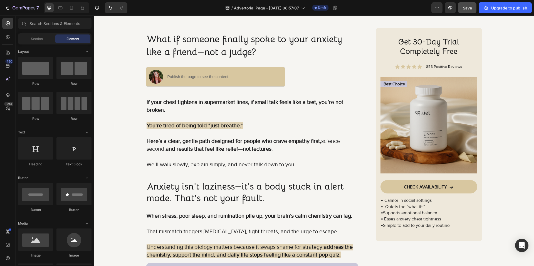
scroll to position [209, 0]
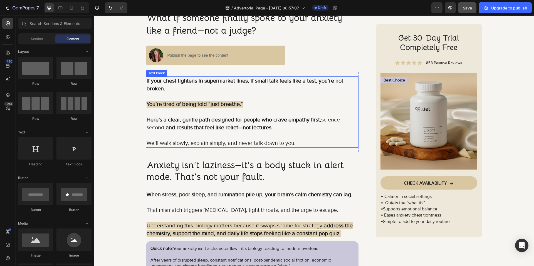
click at [211, 124] on strong "and results that feel like relief—not lectures" at bounding box center [219, 127] width 106 height 7
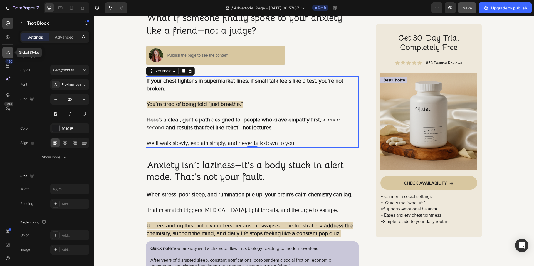
click at [10, 54] on icon at bounding box center [8, 53] width 6 height 6
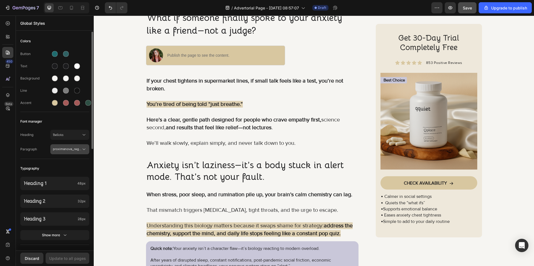
click at [70, 149] on span "proximanova_regular" at bounding box center [67, 149] width 28 height 5
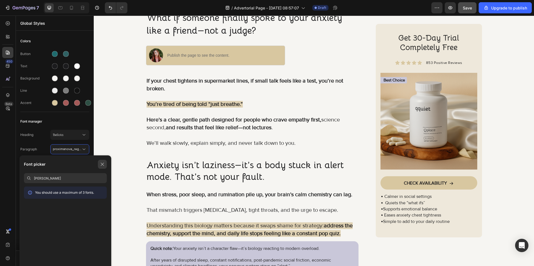
type input "[PERSON_NAME]"
click at [102, 165] on icon "button" at bounding box center [102, 164] width 3 height 3
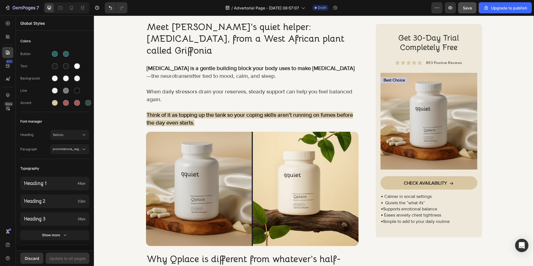
scroll to position [765, 0]
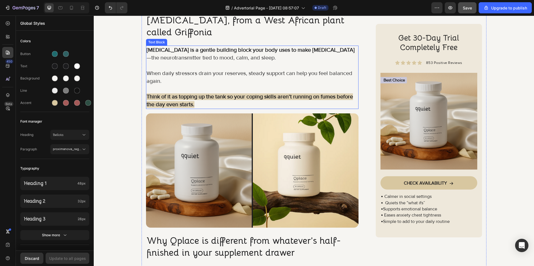
click at [323, 93] on strong "Think of it as topping up the tank so your coping skills aren’t running on fume…" at bounding box center [250, 100] width 206 height 14
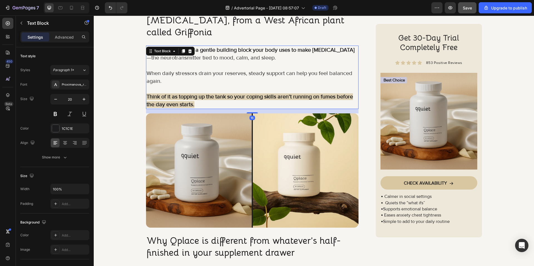
click at [187, 93] on strong "Think of it as topping up the tank so your coping skills aren’t running on fume…" at bounding box center [250, 100] width 206 height 14
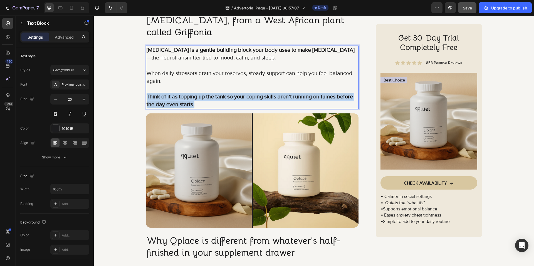
drag, startPoint x: 197, startPoint y: 90, endPoint x: 143, endPoint y: 84, distance: 54.3
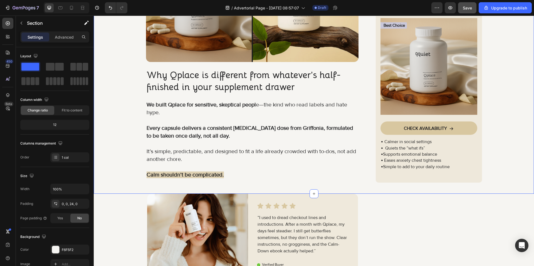
scroll to position [932, 0]
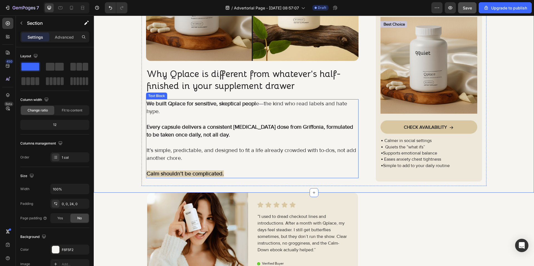
click at [257, 100] on p "We built Qplace for sensitive, skeptical peopl e—the kind who read labels and h…" at bounding box center [252, 108] width 211 height 16
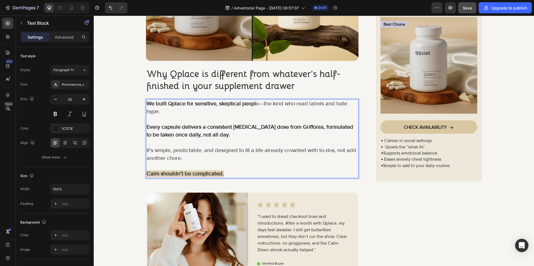
click at [256, 100] on p "We built Qplace for sensitive, skeptical peopl e—the kind who read labels and h…" at bounding box center [252, 108] width 211 height 16
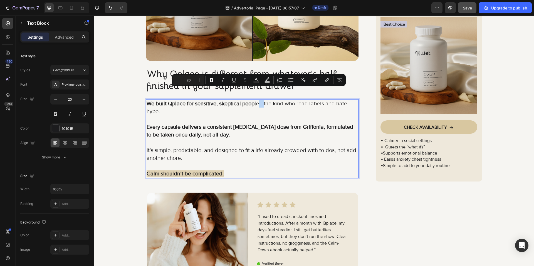
click at [255, 100] on p "We built Qplace for sensitive, skeptical peopl e—the kind who read labels and h…" at bounding box center [252, 108] width 211 height 16
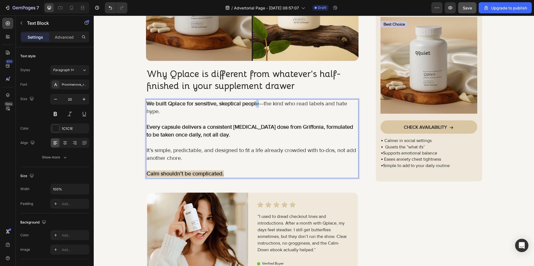
click at [255, 100] on p "We built Qplace for sensitive, skeptical peopl e—the kind who read labels and h…" at bounding box center [252, 108] width 211 height 16
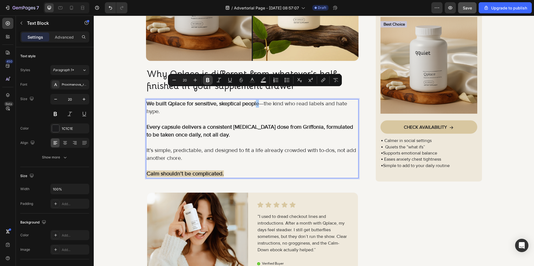
drag, startPoint x: 207, startPoint y: 80, endPoint x: 116, endPoint y: 71, distance: 91.6
click at [207, 80] on icon "Editor contextual toolbar" at bounding box center [207, 80] width 3 height 4
click at [215, 100] on p "We built Qplace for sensitive, skeptical people —the kind who read labels and h…" at bounding box center [252, 108] width 211 height 16
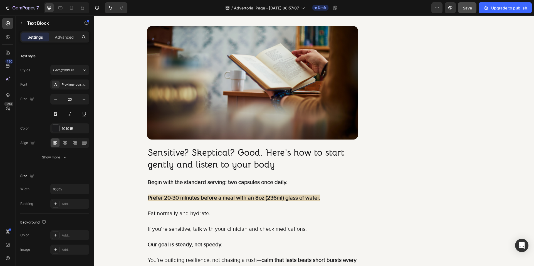
scroll to position [3573, 0]
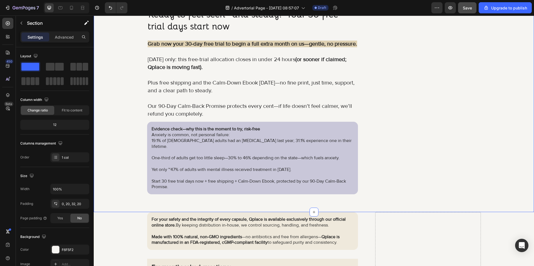
scroll to position [3962, 0]
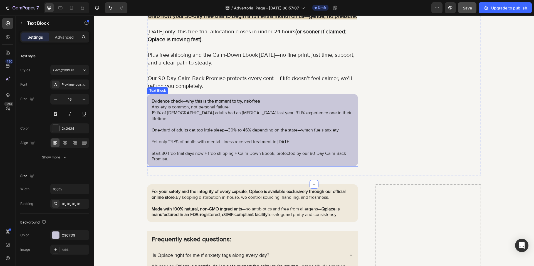
click at [261, 97] on div "Evidence check—why this is the moment to try, risk-free Anxiety is common, not …" at bounding box center [252, 130] width 211 height 73
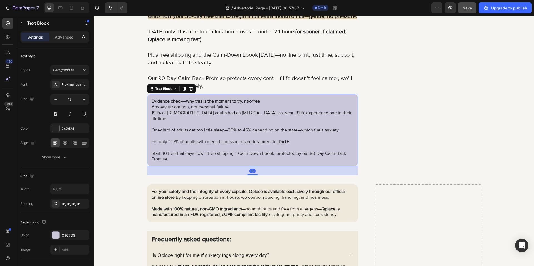
click at [260, 100] on p "Evidence check—why this is the moment to try, risk-free" at bounding box center [253, 101] width 202 height 6
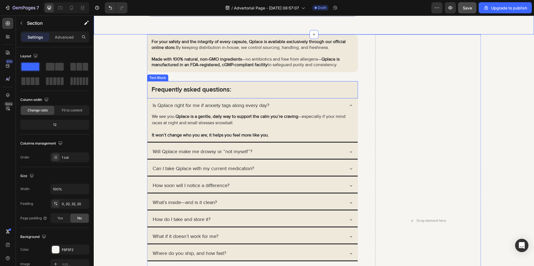
scroll to position [4129, 0]
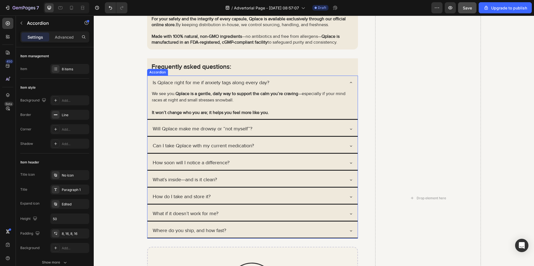
click at [344, 86] on div "Is Qplace right for me if anxiety tags along every day?" at bounding box center [252, 83] width 210 height 14
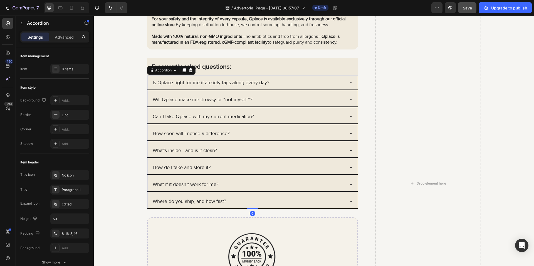
click at [346, 97] on div "Will Qplace make me drowsy or “not myself”?" at bounding box center [252, 100] width 210 height 14
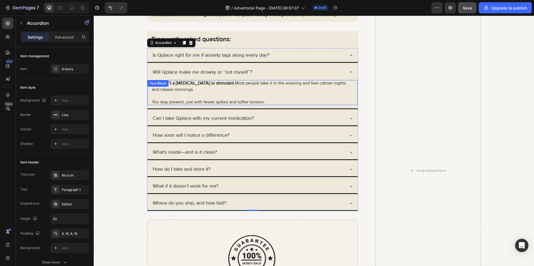
scroll to position [4157, 0]
click at [323, 72] on div "Will Qplace make me drowsy or “not myself”?" at bounding box center [248, 72] width 193 height 9
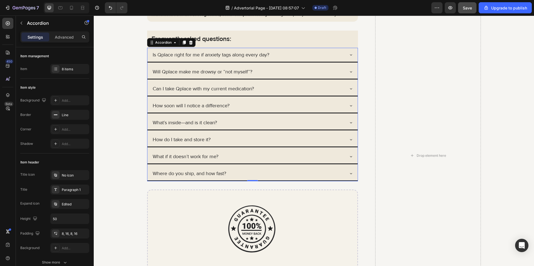
click at [320, 95] on div "Can I take Qplace with my current medication?" at bounding box center [252, 89] width 210 height 14
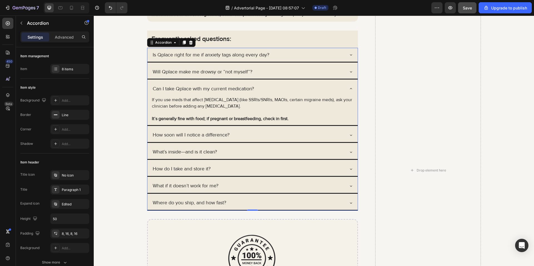
click at [333, 88] on div "Can I take Qplace with my current medication?" at bounding box center [248, 89] width 193 height 9
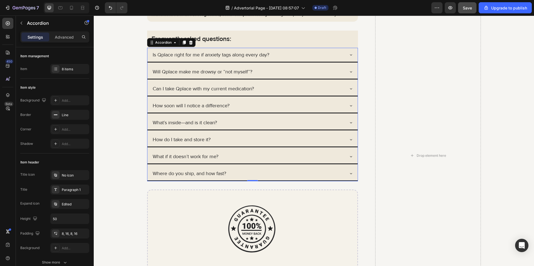
click at [314, 105] on div "How soon will I notice a difference?" at bounding box center [248, 105] width 193 height 9
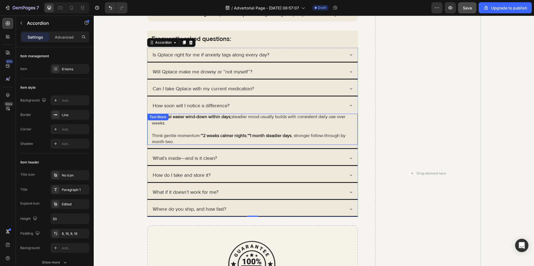
scroll to position [4185, 0]
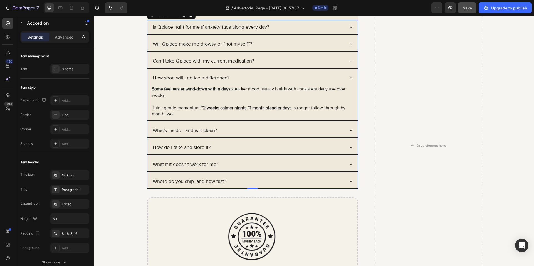
click at [343, 76] on div "How soon will I notice a difference?" at bounding box center [252, 78] width 210 height 14
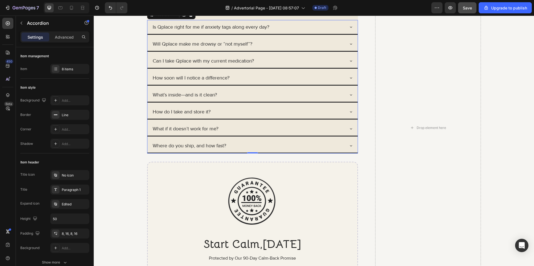
click at [295, 98] on div "What’s inside—and is it clean?" at bounding box center [248, 95] width 193 height 9
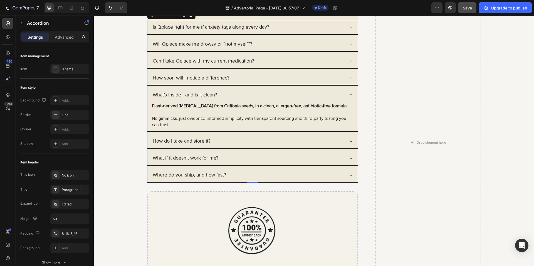
click at [316, 95] on div "What’s inside—and is it clean?" at bounding box center [248, 95] width 193 height 9
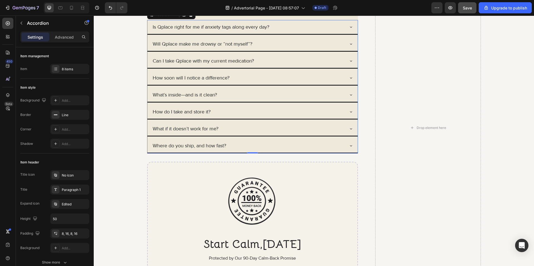
click at [273, 114] on div "How do I take and store it?" at bounding box center [248, 112] width 193 height 9
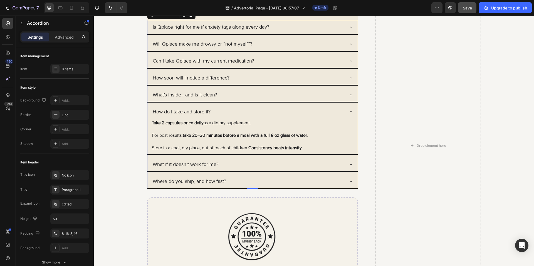
click at [296, 107] on div "How do I take and store it?" at bounding box center [252, 112] width 210 height 14
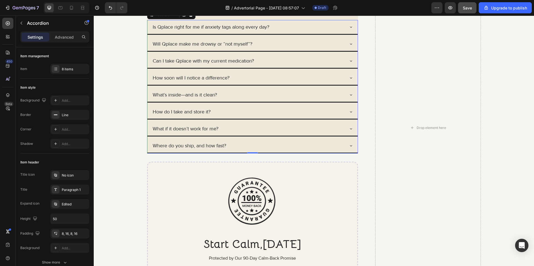
click at [262, 126] on div "What if it doesn’t work for me?" at bounding box center [248, 129] width 193 height 9
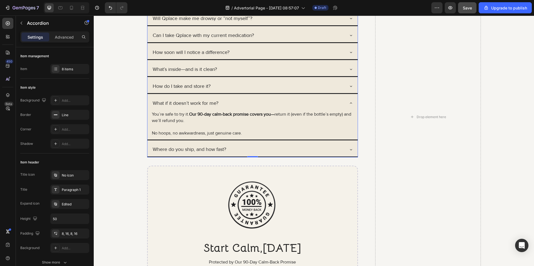
scroll to position [4213, 0]
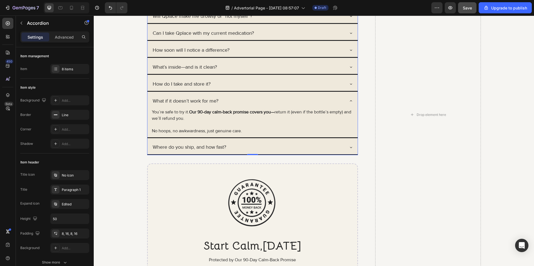
click at [257, 94] on div "Is Qplace right for me if anxiety tags along every day? Will Qplace make me dro…" at bounding box center [252, 73] width 211 height 163
click at [253, 100] on div "What if it doesn’t work for me?" at bounding box center [248, 101] width 193 height 9
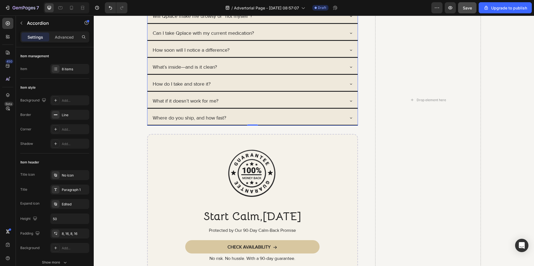
click at [252, 113] on div "Where do you ship, and how fast?" at bounding box center [252, 118] width 210 height 14
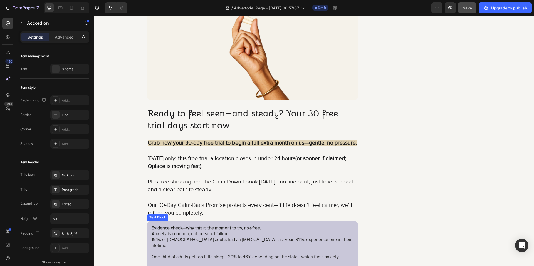
scroll to position [3823, 0]
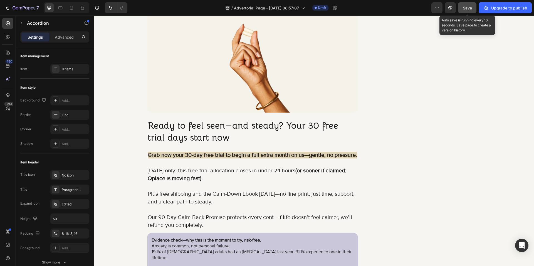
click at [465, 4] on button "Save" at bounding box center [467, 7] width 18 height 11
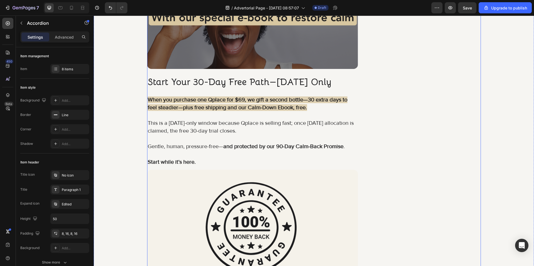
scroll to position [2767, 0]
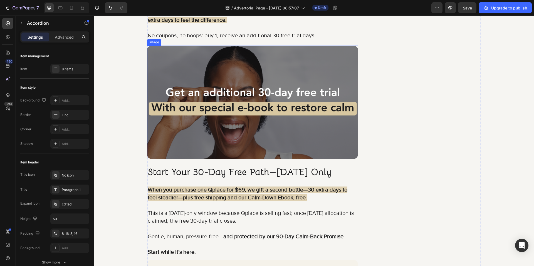
click at [163, 57] on img at bounding box center [252, 102] width 211 height 113
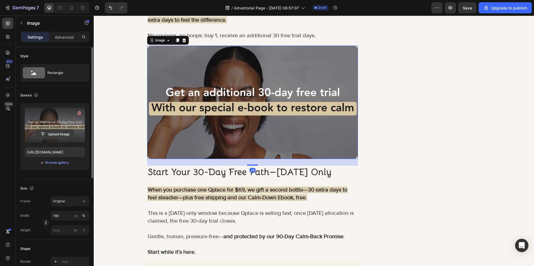
click at [58, 133] on input "file" at bounding box center [55, 134] width 38 height 9
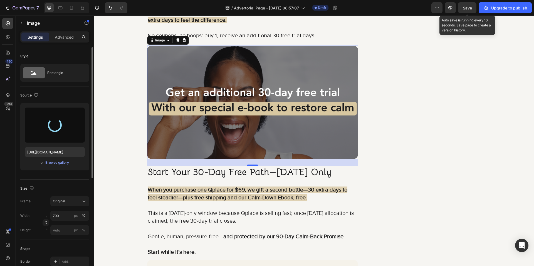
type input "[URL][DOMAIN_NAME]"
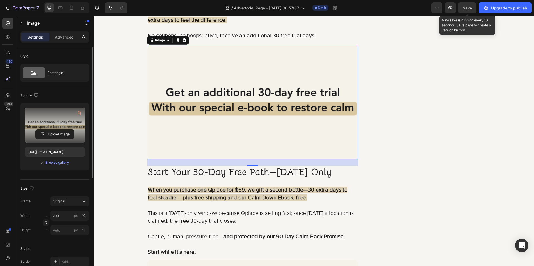
click at [468, 7] on span "Save" at bounding box center [467, 8] width 9 height 5
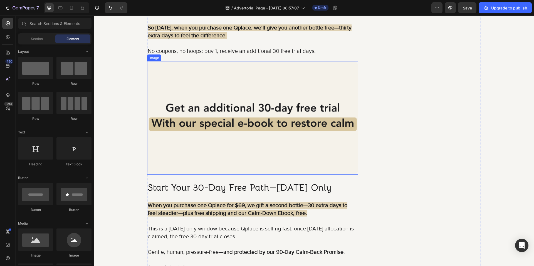
scroll to position [2684, 0]
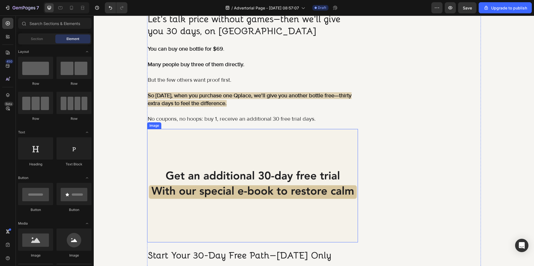
click at [186, 145] on img at bounding box center [252, 185] width 211 height 113
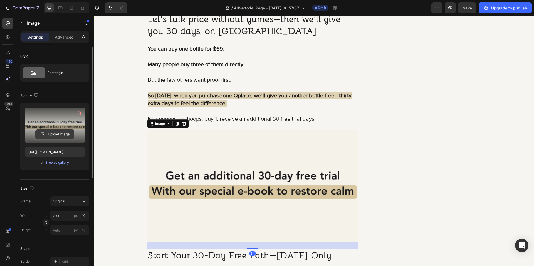
click at [48, 134] on input "file" at bounding box center [55, 134] width 38 height 9
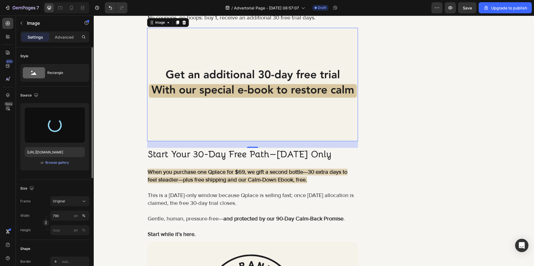
scroll to position [2795, 0]
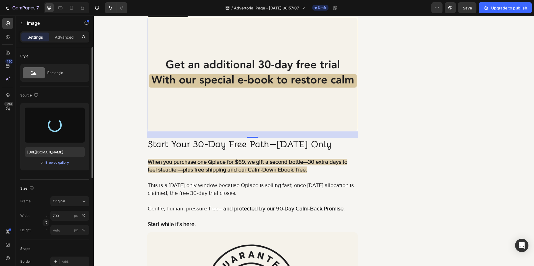
type input "[URL][DOMAIN_NAME]"
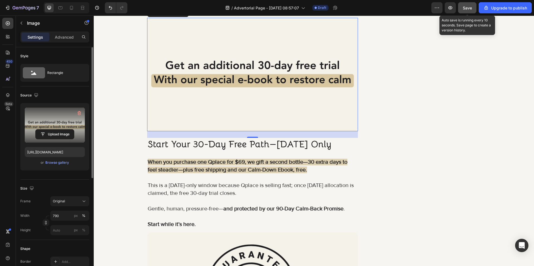
click at [465, 12] on button "Save" at bounding box center [467, 7] width 18 height 11
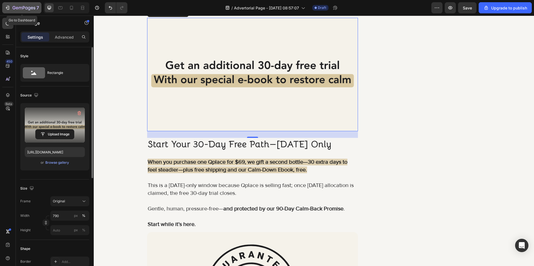
click at [20, 10] on icon "button" at bounding box center [24, 8] width 23 height 5
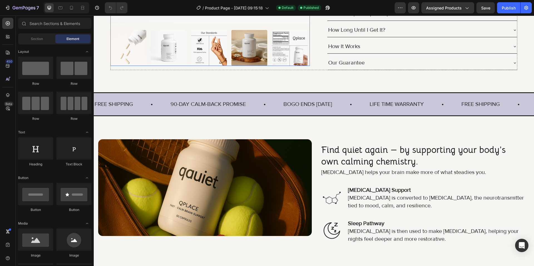
scroll to position [334, 0]
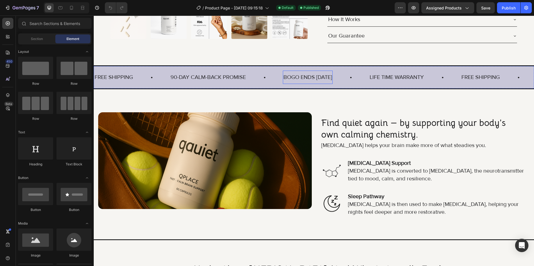
click at [303, 79] on p "BOGO ENDS TODAY" at bounding box center [307, 77] width 49 height 8
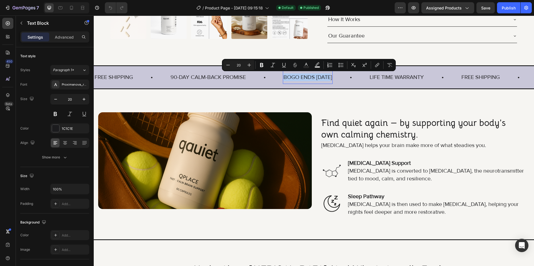
click at [303, 79] on p "BOGO ENDS TODAY" at bounding box center [307, 77] width 49 height 8
click at [313, 78] on p "BOGO ENDS TODAY" at bounding box center [307, 77] width 49 height 8
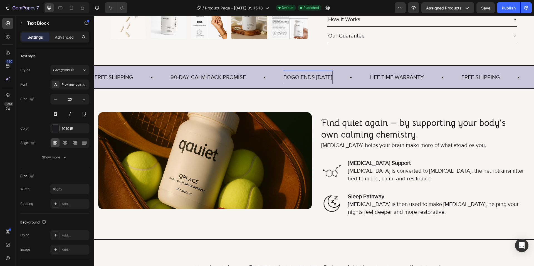
click at [319, 77] on p "BOGO ENDS TODAY" at bounding box center [307, 77] width 49 height 8
drag, startPoint x: 314, startPoint y: 76, endPoint x: 288, endPoint y: 77, distance: 25.3
click at [288, 77] on p "BOGO ENDS TODAY" at bounding box center [307, 77] width 49 height 8
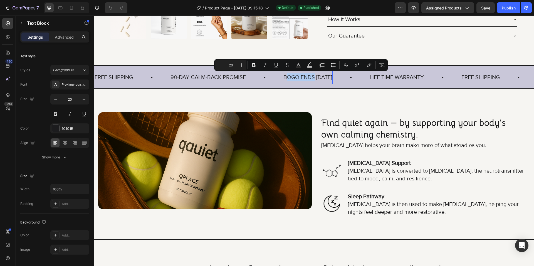
click at [308, 77] on p "BOGO ENDS TODAY" at bounding box center [307, 77] width 49 height 8
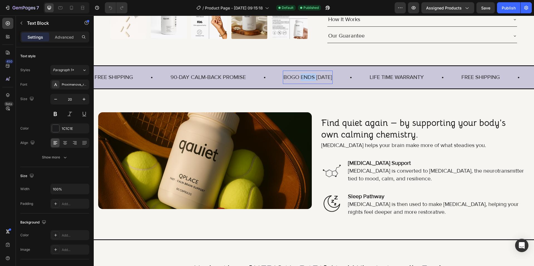
click at [308, 77] on p "BOGO ENDS TODAY" at bounding box center [307, 77] width 49 height 8
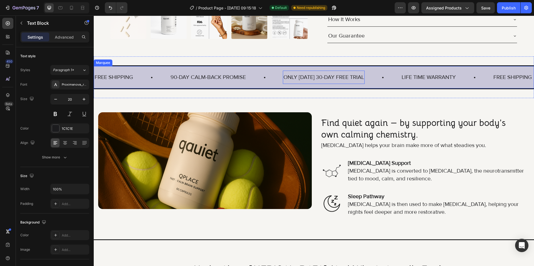
click at [418, 76] on div "LIFE TIME WARRANTY" at bounding box center [428, 77] width 55 height 9
click at [418, 76] on p "LIFE TIME WARRANTY" at bounding box center [428, 77] width 54 height 8
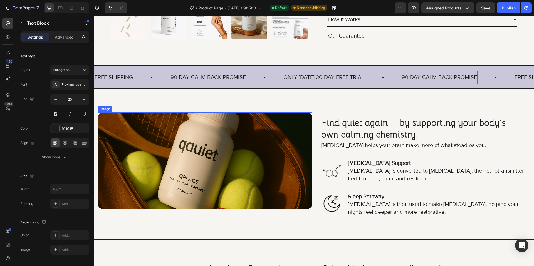
click at [236, 130] on img at bounding box center [205, 160] width 214 height 97
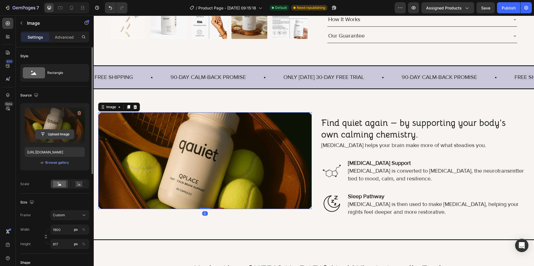
click at [55, 131] on input "file" at bounding box center [55, 134] width 38 height 9
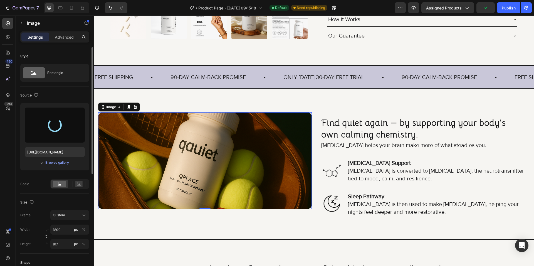
type input "[URL][DOMAIN_NAME]"
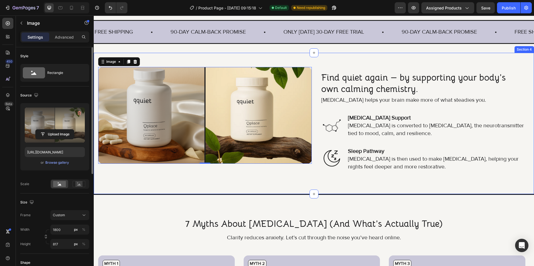
scroll to position [389, 0]
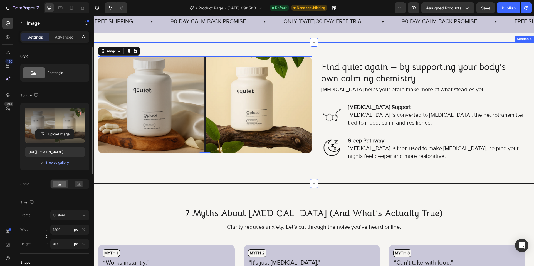
click at [246, 181] on div "Image 0 Find quiet again — by supporting your body’s own calming chemistry. Hea…" at bounding box center [314, 113] width 440 height 142
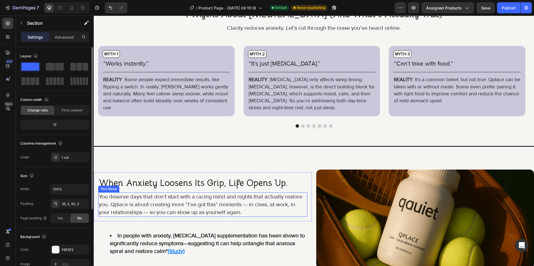
scroll to position [640, 0]
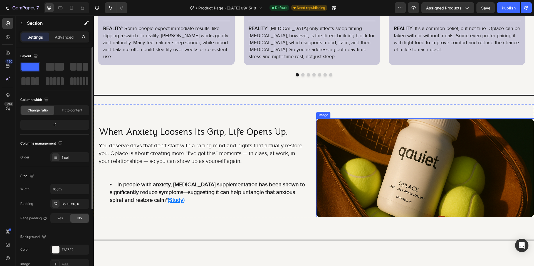
click at [364, 161] on img at bounding box center [425, 167] width 218 height 99
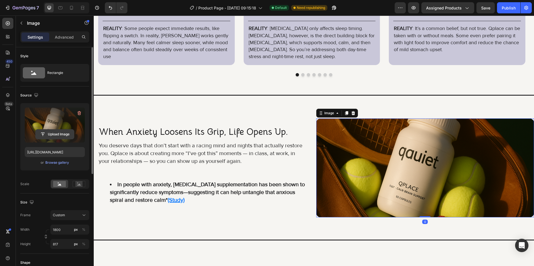
click at [61, 132] on input "file" at bounding box center [55, 134] width 38 height 9
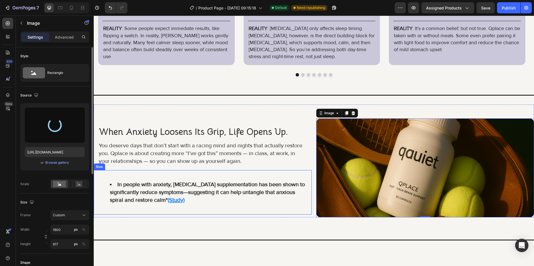
type input "[URL][DOMAIN_NAME]"
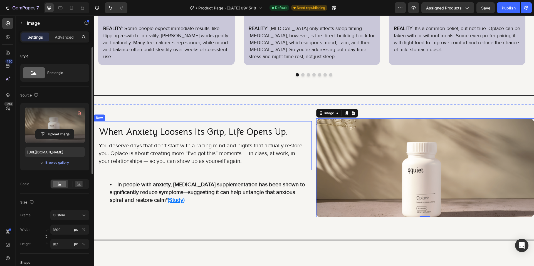
scroll to position [696, 0]
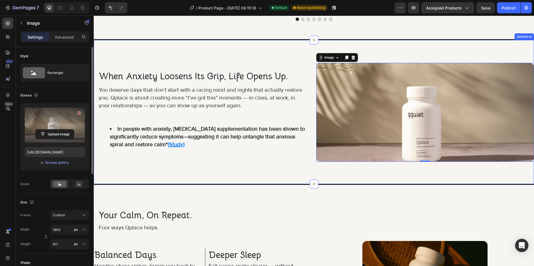
click at [327, 169] on div "when anxiety loosens its grip, life opens up. Heading You deserve days that don…" at bounding box center [314, 112] width 440 height 146
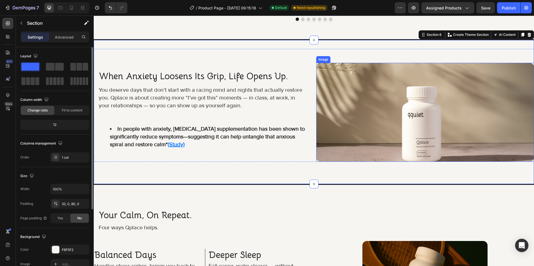
click at [361, 144] on img at bounding box center [425, 112] width 218 height 99
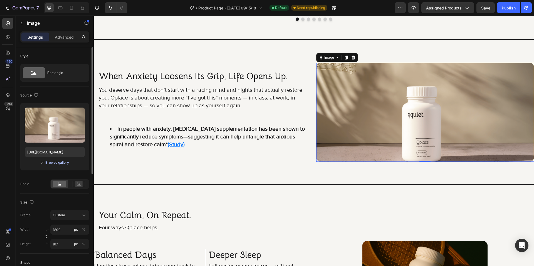
click at [61, 163] on div "Browse gallery" at bounding box center [57, 162] width 24 height 5
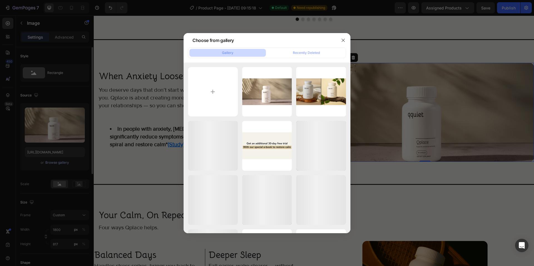
click at [61, 163] on div at bounding box center [267, 133] width 534 height 266
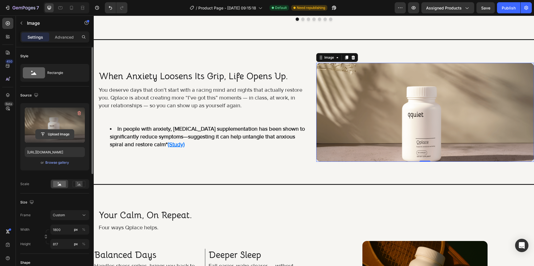
click at [64, 133] on input "file" at bounding box center [55, 134] width 38 height 9
click at [55, 128] on label at bounding box center [55, 125] width 60 height 35
click at [55, 130] on input "file" at bounding box center [55, 134] width 38 height 9
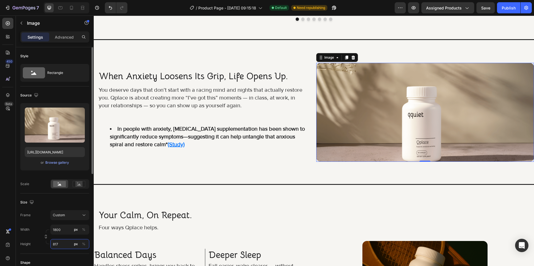
click at [63, 248] on input "817" at bounding box center [69, 244] width 39 height 10
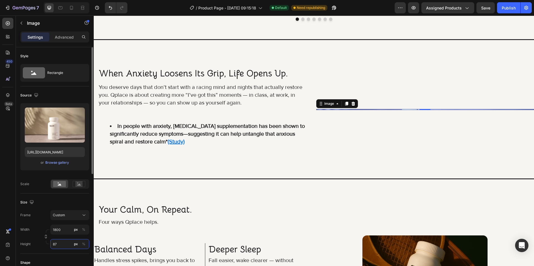
type input "870"
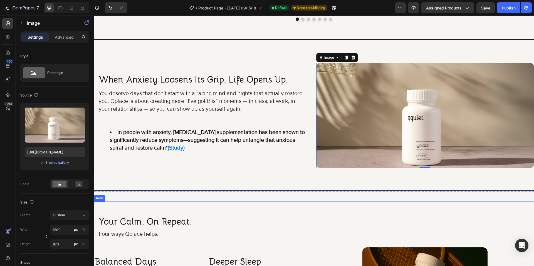
click at [302, 204] on div "your calm, on repeat. Heading Four ways Qplace helps. Text Block Row" at bounding box center [314, 222] width 440 height 41
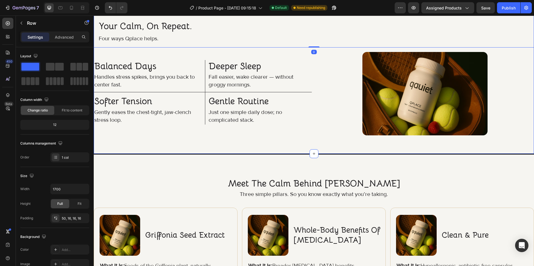
scroll to position [892, 0]
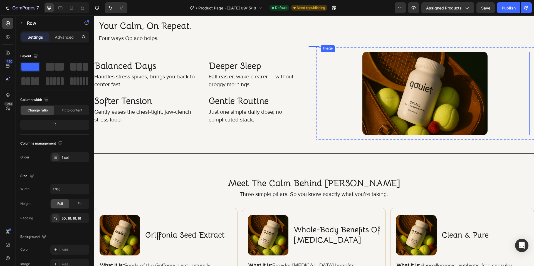
click at [397, 120] on img at bounding box center [424, 93] width 125 height 83
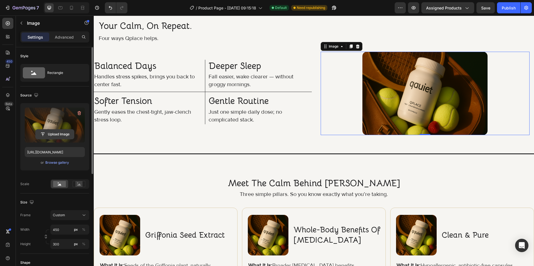
click at [58, 134] on input "file" at bounding box center [55, 134] width 38 height 9
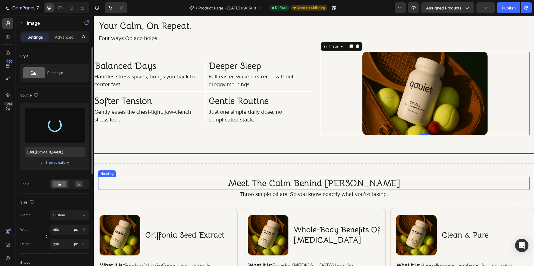
type input "[URL][DOMAIN_NAME]"
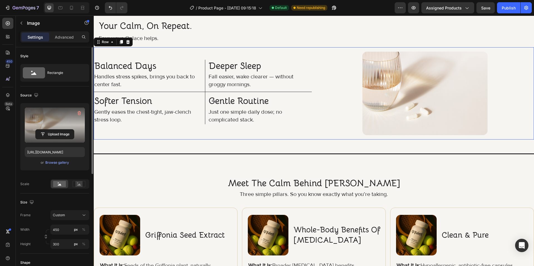
click at [276, 133] on div "balanced days Heading Handles stress spikes, brings you back to center fast. Te…" at bounding box center [203, 93] width 218 height 92
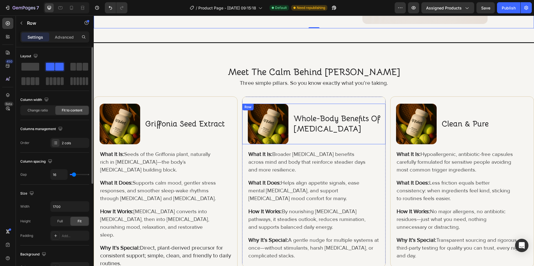
scroll to position [1059, 0]
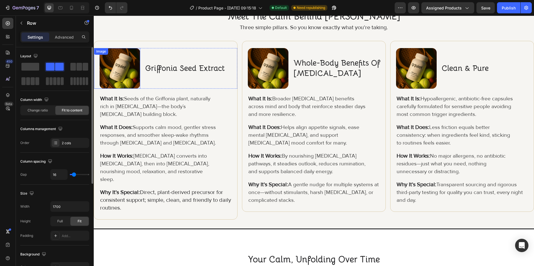
click at [127, 76] on img at bounding box center [120, 68] width 41 height 41
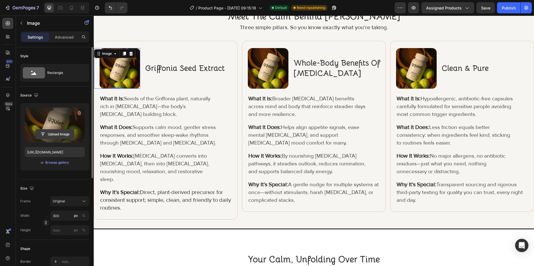
click at [61, 135] on input "file" at bounding box center [55, 134] width 38 height 9
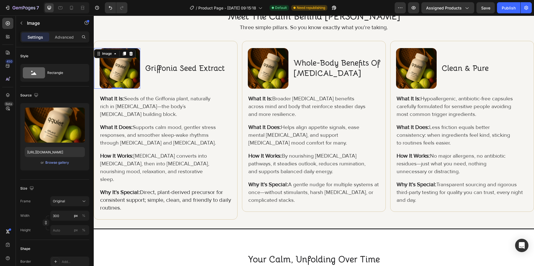
click at [111, 66] on img at bounding box center [120, 68] width 41 height 41
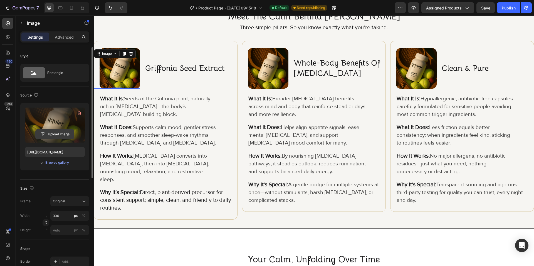
click at [61, 130] on input "file" at bounding box center [55, 134] width 38 height 9
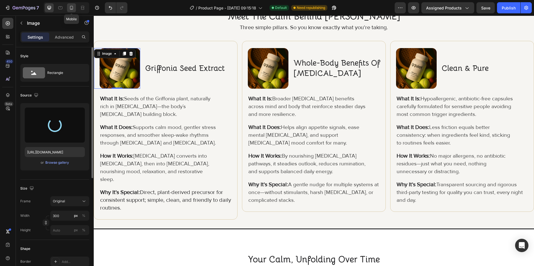
type input "https://cdn.shopify.com/s/files/1/0926/4460/6332/files/gempages_580597363031147…"
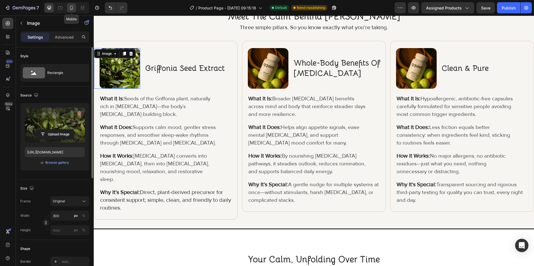
click at [70, 9] on icon at bounding box center [72, 8] width 6 height 6
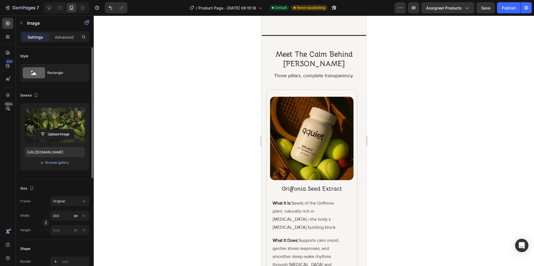
scroll to position [1336, 0]
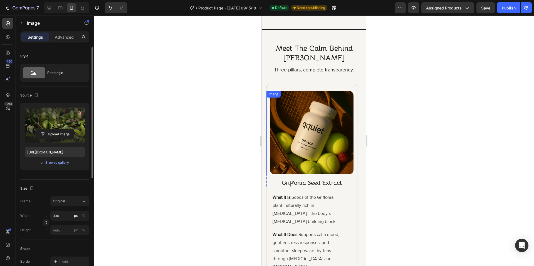
click at [297, 126] on img at bounding box center [311, 132] width 83 height 83
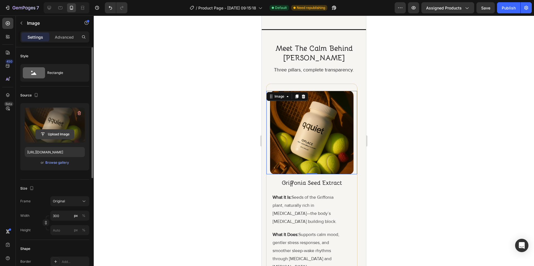
click at [54, 134] on input "file" at bounding box center [55, 134] width 38 height 9
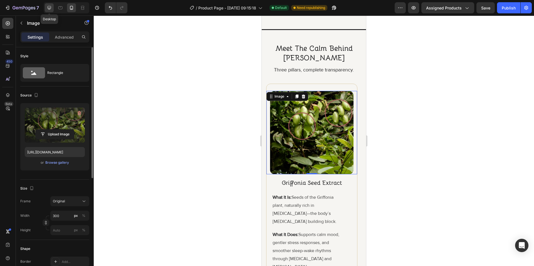
click at [52, 8] on div at bounding box center [49, 7] width 9 height 9
type input "https://cdn.shopify.com/s/files/1/0926/4460/6332/files/gempages_580597363031147…"
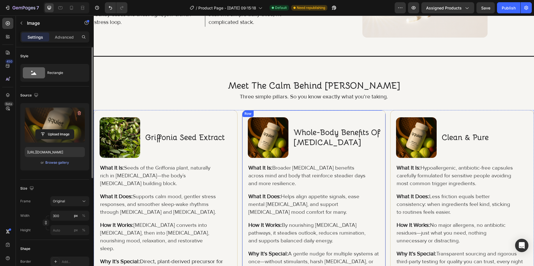
scroll to position [1026, 0]
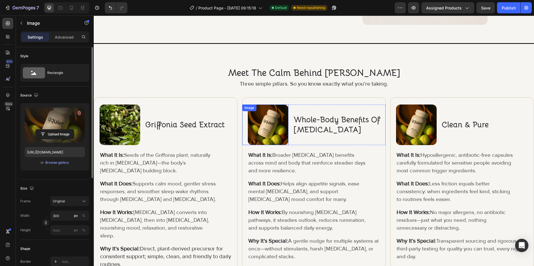
click at [263, 128] on img at bounding box center [268, 125] width 41 height 41
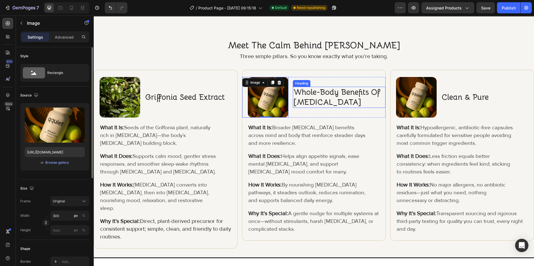
scroll to position [1054, 0]
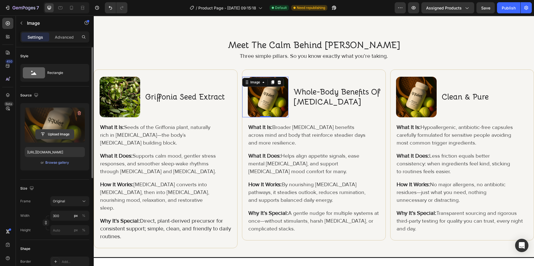
click at [65, 131] on input "file" at bounding box center [55, 134] width 38 height 9
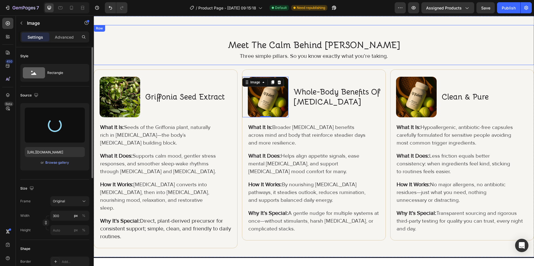
type input "[URL][DOMAIN_NAME]"
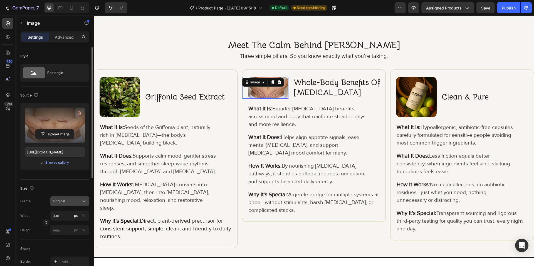
click at [79, 198] on button "Original" at bounding box center [69, 201] width 39 height 10
click at [75, 211] on div "Square" at bounding box center [65, 215] width 44 height 11
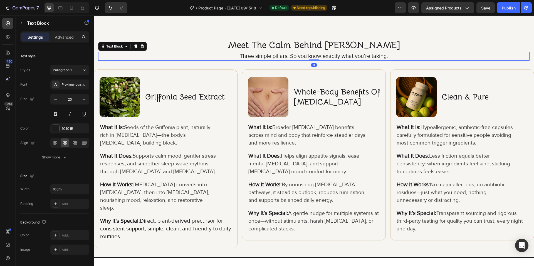
click at [189, 56] on p "Three simple pillars. So you know exactly what you’re taking." at bounding box center [314, 56] width 430 height 8
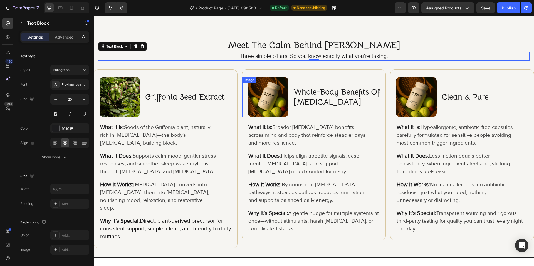
click at [272, 96] on img at bounding box center [268, 97] width 41 height 41
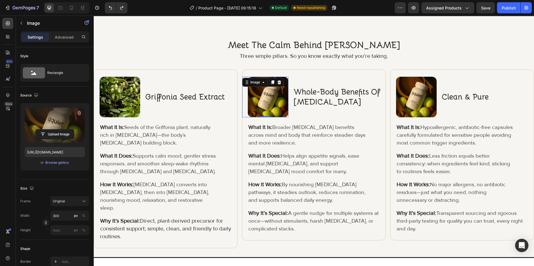
click at [34, 133] on div "Upload Image" at bounding box center [55, 134] width 60 height 10
click at [54, 136] on input "file" at bounding box center [55, 134] width 38 height 9
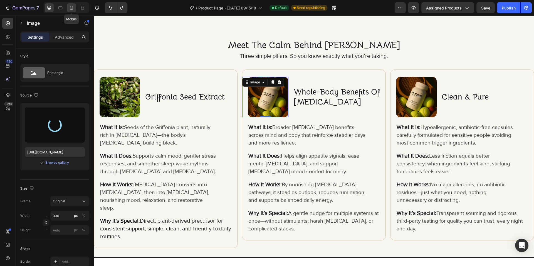
type input "https://cdn.shopify.com/s/files/1/0926/4460/6332/files/gempages_580597363031147…"
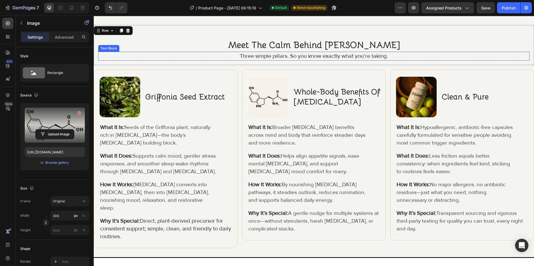
click at [209, 60] on div "meet the calm behind qplace Heading Three simple pillars. So you know exactly w…" at bounding box center [314, 45] width 440 height 40
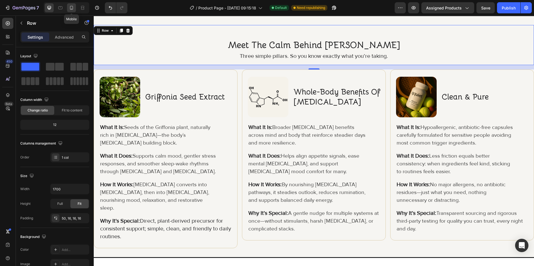
click at [71, 7] on icon at bounding box center [72, 8] width 6 height 6
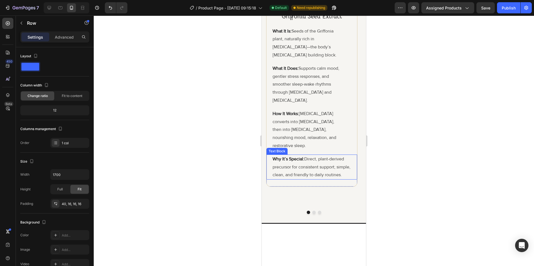
scroll to position [1406, 0]
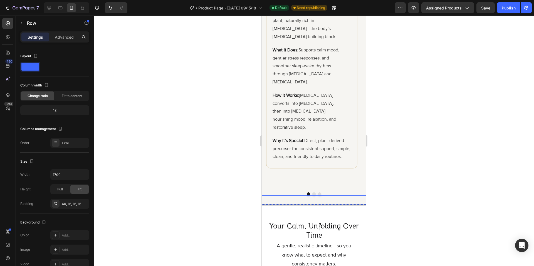
click at [312, 192] on button "Dot" at bounding box center [313, 193] width 3 height 3
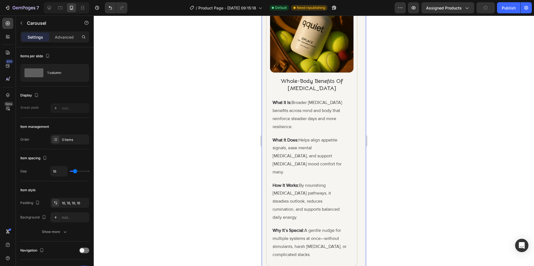
scroll to position [1267, 0]
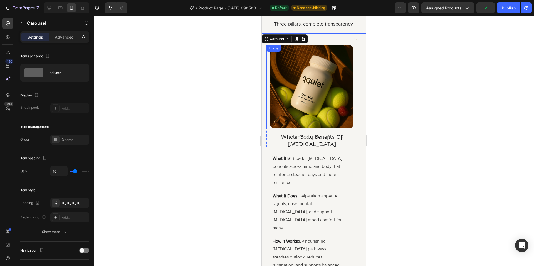
click at [307, 105] on img at bounding box center [311, 86] width 83 height 83
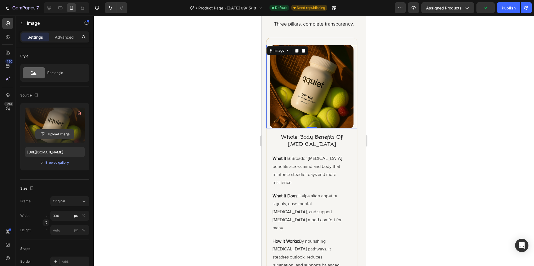
click at [53, 136] on input "file" at bounding box center [55, 134] width 38 height 9
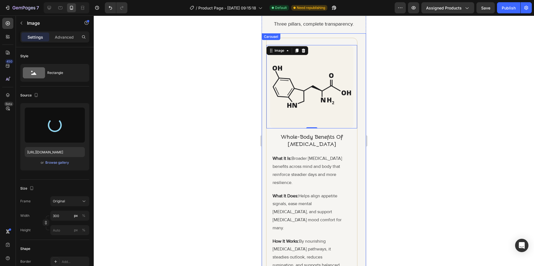
type input "https://cdn.shopify.com/s/files/1/0926/4460/6332/files/gempages_580597363031147…"
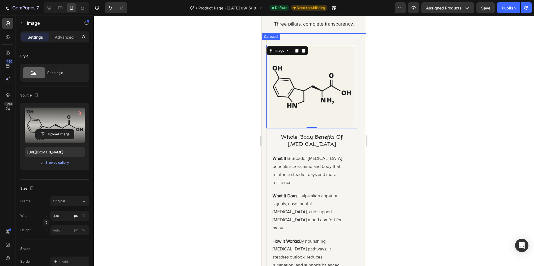
scroll to position [1378, 0]
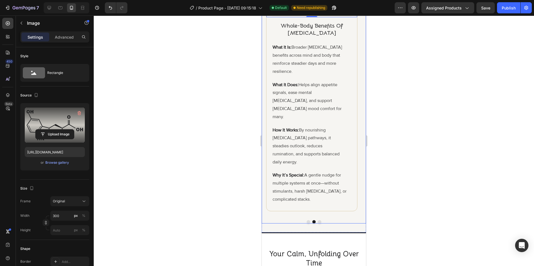
click at [315, 208] on div "Image griffonia seed extract Heading Row What It Is: Seeds of the Griffonia pla…" at bounding box center [314, 72] width 104 height 301
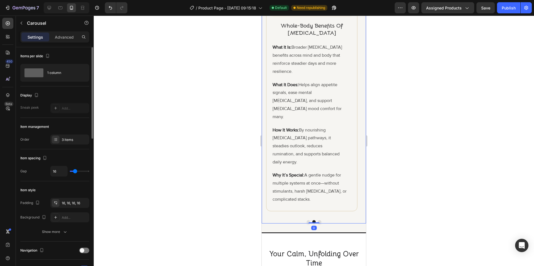
type input "0"
type input "1"
type input "4"
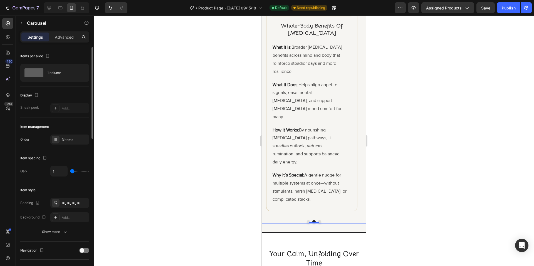
type input "4"
type input "6"
type input "7"
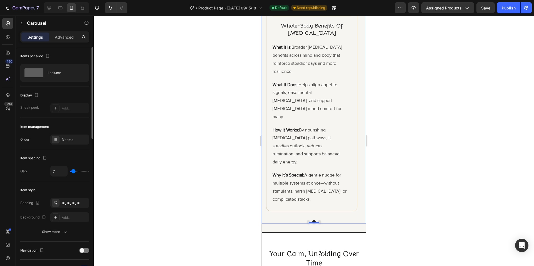
type input "9"
type input "10"
type input "12"
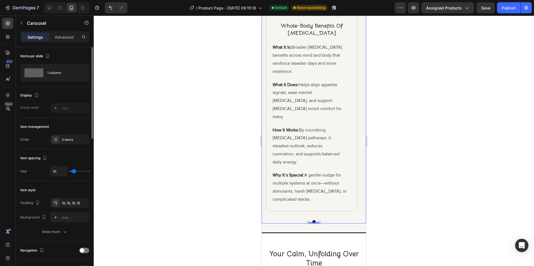
type input "12"
type input "13"
type input "15"
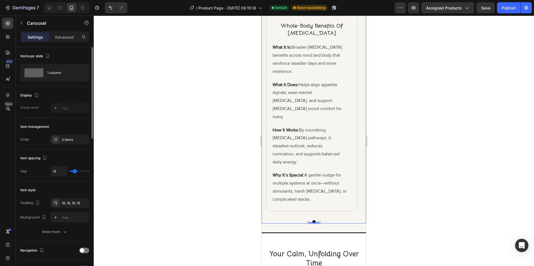
type input "16"
click at [75, 172] on input "range" at bounding box center [79, 171] width 19 height 1
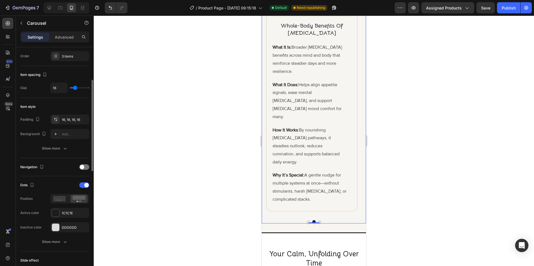
scroll to position [167, 0]
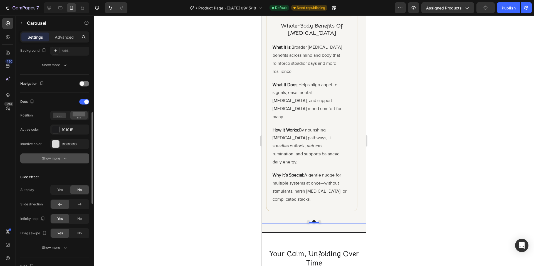
click at [63, 162] on button "Show more" at bounding box center [54, 158] width 69 height 10
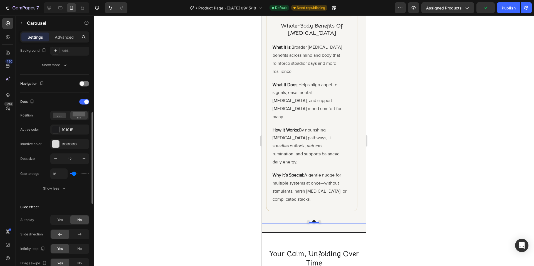
type input "0"
click at [70, 174] on input "range" at bounding box center [79, 173] width 19 height 1
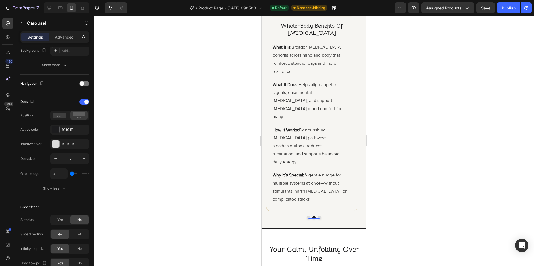
drag, startPoint x: 147, startPoint y: 173, endPoint x: 161, endPoint y: 173, distance: 13.6
click at [148, 173] on div at bounding box center [314, 141] width 440 height 250
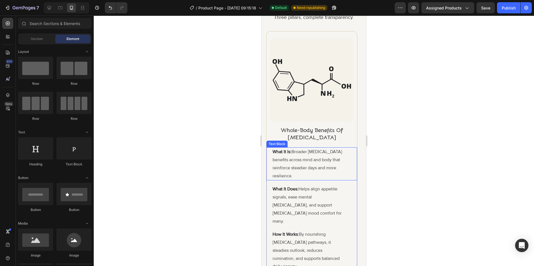
scroll to position [1440, 0]
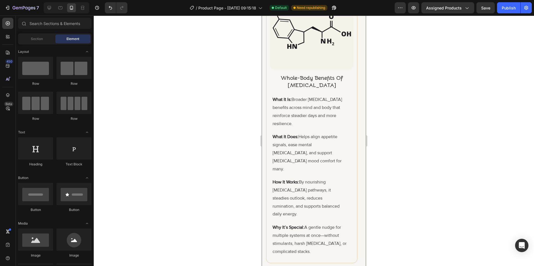
click at [318, 266] on button "Dot" at bounding box center [319, 269] width 3 height 3
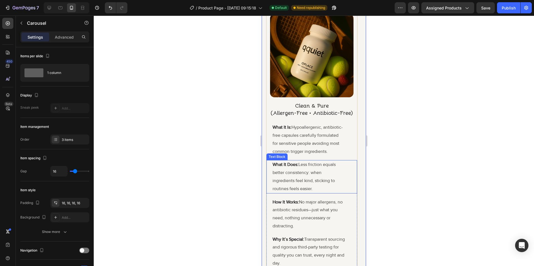
scroll to position [1384, 0]
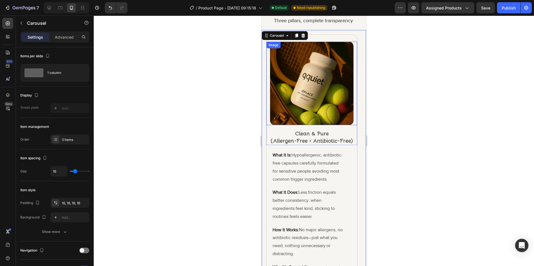
click at [309, 105] on img at bounding box center [311, 83] width 83 height 83
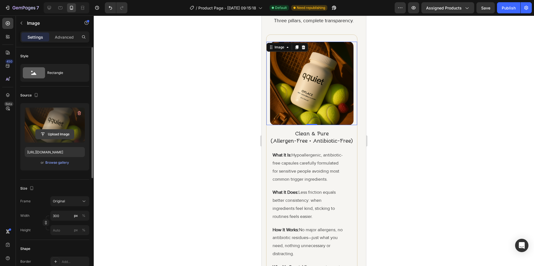
click at [58, 133] on input "file" at bounding box center [55, 134] width 38 height 9
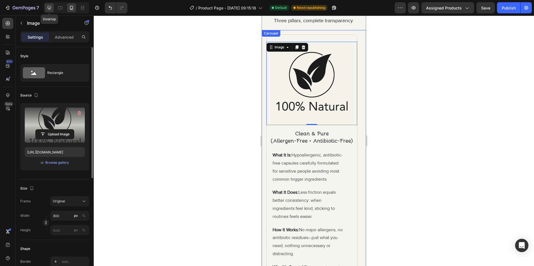
click at [49, 6] on icon at bounding box center [50, 8] width 4 height 4
type input "https://cdn.shopify.com/s/files/1/0926/4460/6332/files/gempages_580597363031147…"
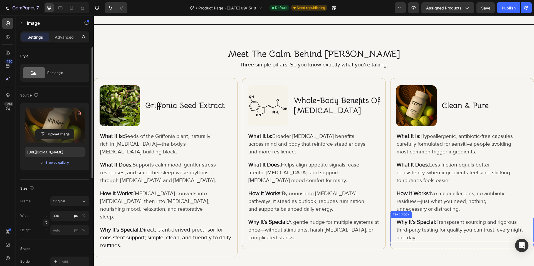
scroll to position [1178, 0]
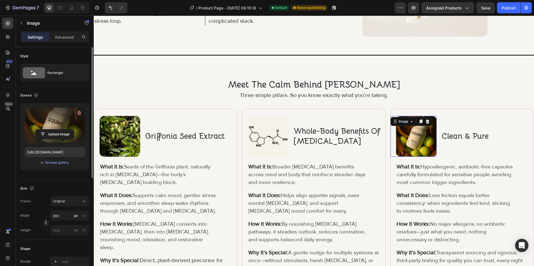
click at [411, 124] on div "Image 0" at bounding box center [413, 136] width 46 height 41
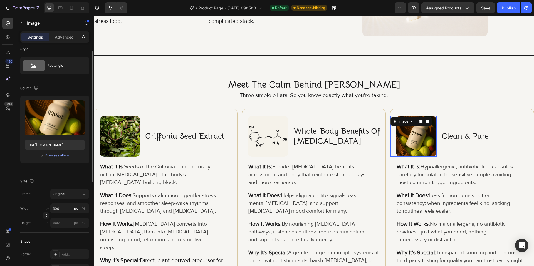
scroll to position [0, 0]
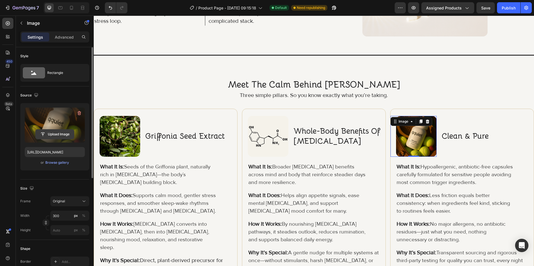
click at [57, 133] on input "file" at bounding box center [55, 134] width 38 height 9
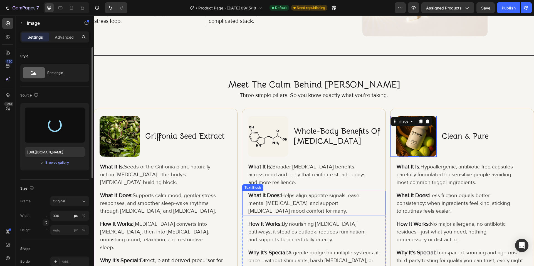
type input "https://cdn.shopify.com/s/files/1/0926/4460/6332/files/gempages_580597363031147…"
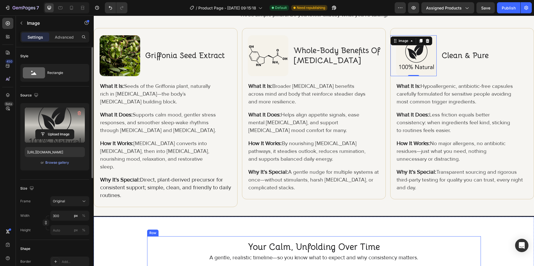
scroll to position [1233, 0]
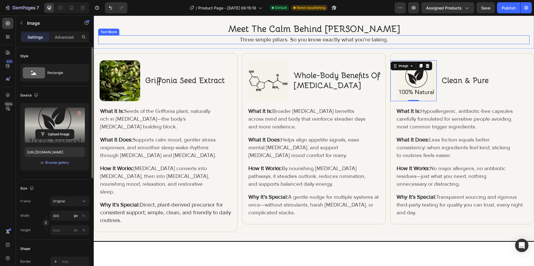
click at [205, 32] on h2 "meet the calm behind qplace" at bounding box center [313, 29] width 431 height 13
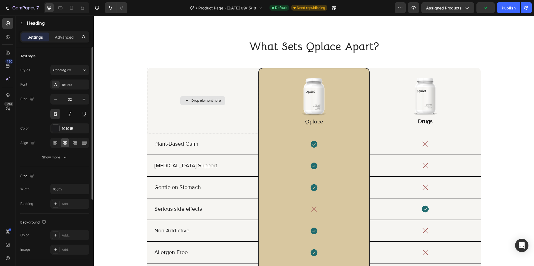
scroll to position [1707, 0]
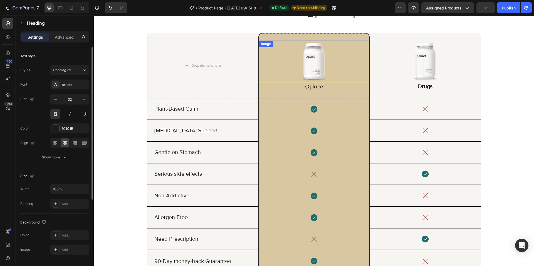
click at [306, 69] on img at bounding box center [314, 62] width 42 height 42
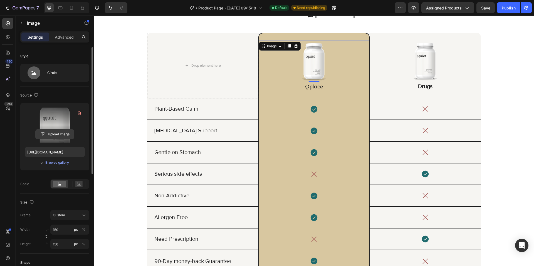
click at [58, 132] on input "file" at bounding box center [55, 134] width 38 height 9
click at [62, 132] on input "file" at bounding box center [55, 134] width 38 height 9
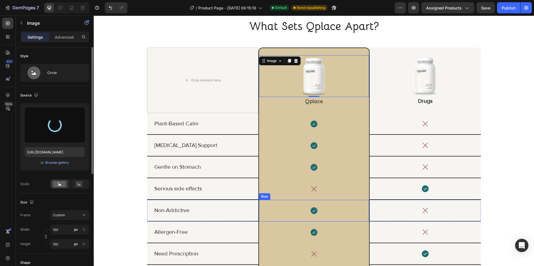
scroll to position [1679, 0]
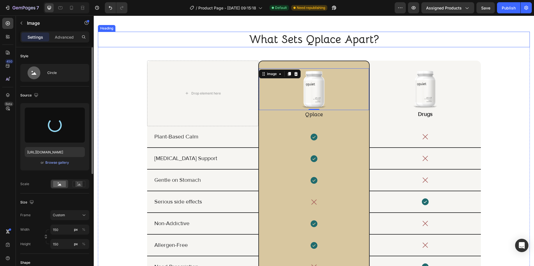
type input "https://cdn.shopify.com/s/files/1/0926/4460/6332/files/gempages_580597363031147…"
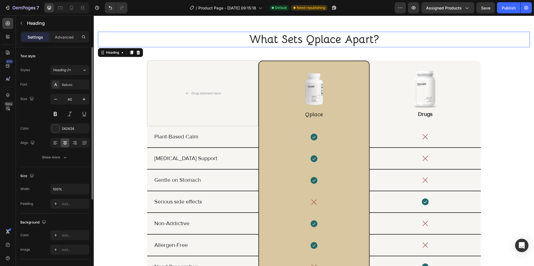
click at [211, 47] on h2 "what sets qplace apart?" at bounding box center [314, 40] width 432 height 16
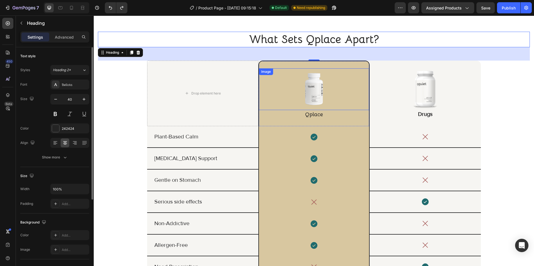
click at [322, 98] on img at bounding box center [314, 89] width 42 height 42
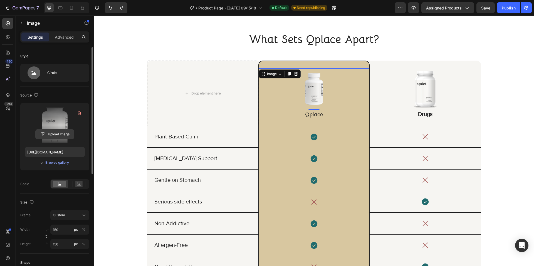
click at [59, 133] on input "file" at bounding box center [55, 134] width 38 height 9
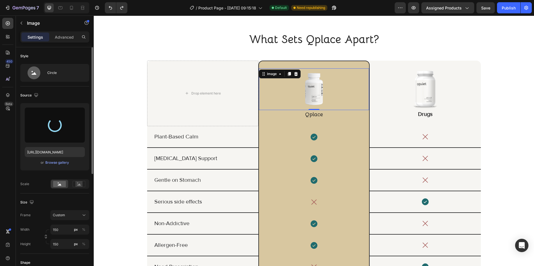
type input "https://cdn.shopify.com/s/files/1/0926/4460/6332/files/gempages_580597363031147…"
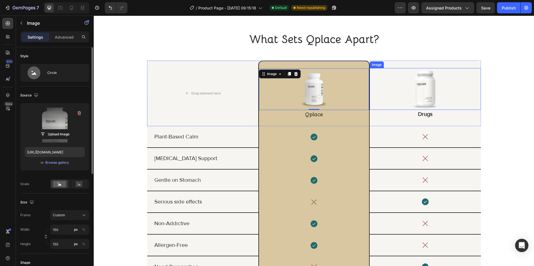
click at [419, 97] on img at bounding box center [425, 89] width 42 height 42
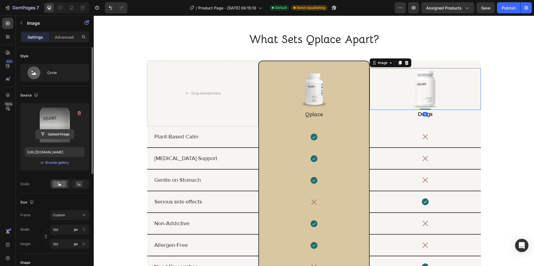
click at [56, 129] on button "Upload Image" at bounding box center [54, 134] width 39 height 10
click at [55, 134] on input "file" at bounding box center [55, 134] width 38 height 9
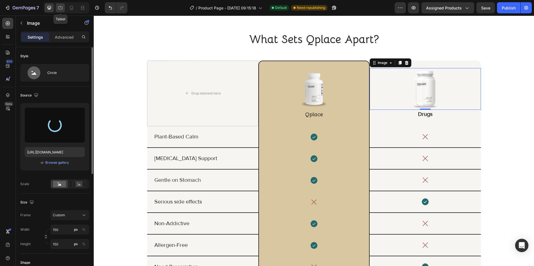
type input "https://cdn.shopify.com/s/files/1/0926/4460/6332/files/gempages_580597363031147…"
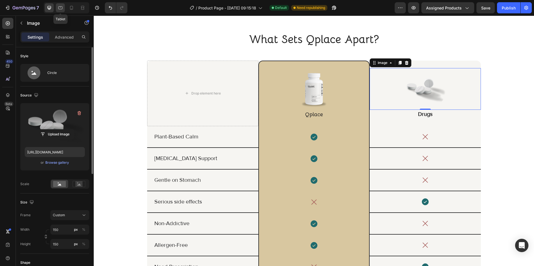
click at [61, 6] on icon at bounding box center [60, 7] width 4 height 3
type input "120"
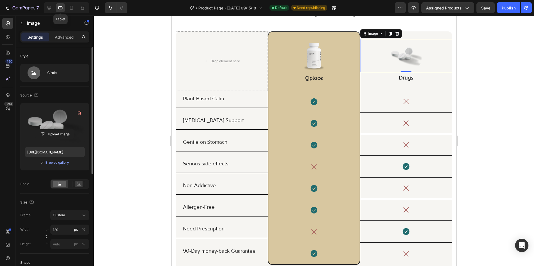
scroll to position [1683, 0]
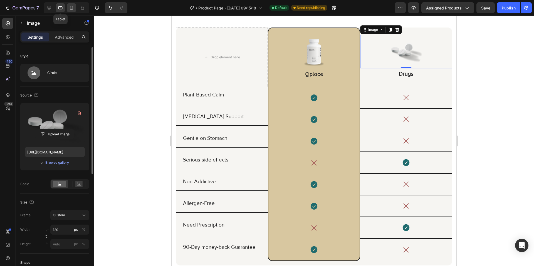
click at [70, 9] on icon at bounding box center [71, 8] width 3 height 4
type input "80"
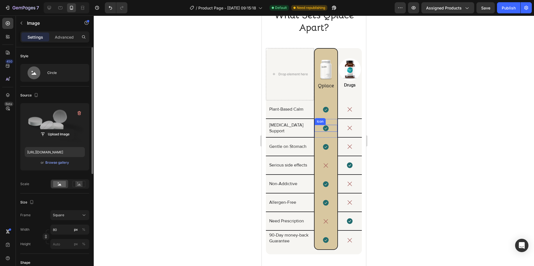
scroll to position [1716, 0]
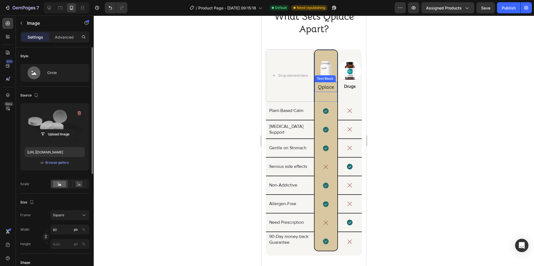
click at [324, 75] on div "Text Block" at bounding box center [324, 78] width 21 height 7
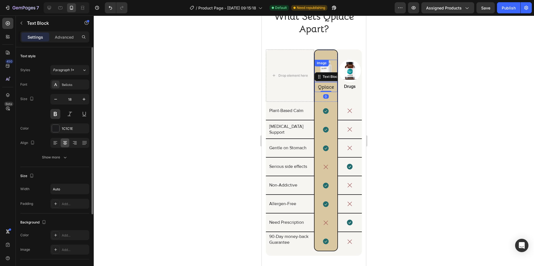
click at [325, 66] on div "Image" at bounding box center [325, 71] width 23 height 22
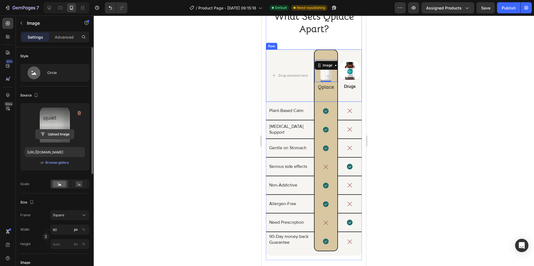
click at [53, 133] on input "file" at bounding box center [55, 134] width 38 height 9
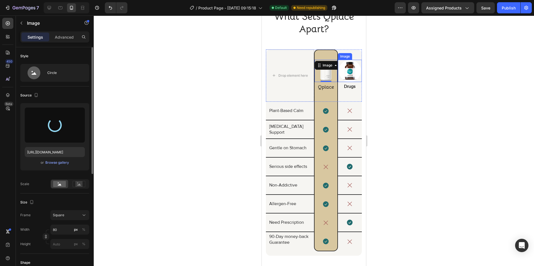
type input "https://cdn.shopify.com/s/files/1/0926/4460/6332/files/gempages_580597363031147…"
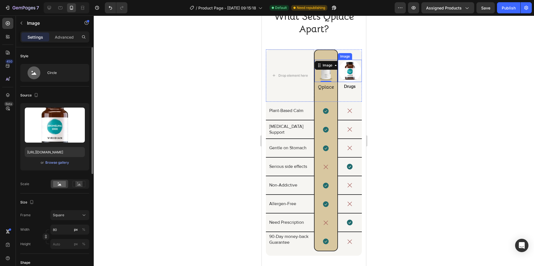
click at [344, 70] on img at bounding box center [350, 71] width 22 height 22
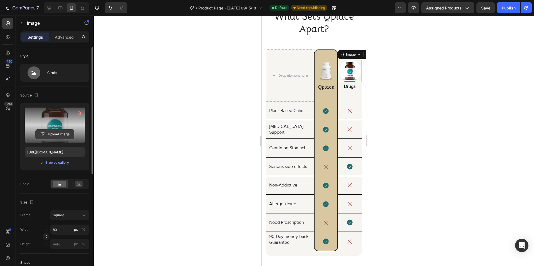
click at [68, 131] on input "file" at bounding box center [55, 134] width 38 height 9
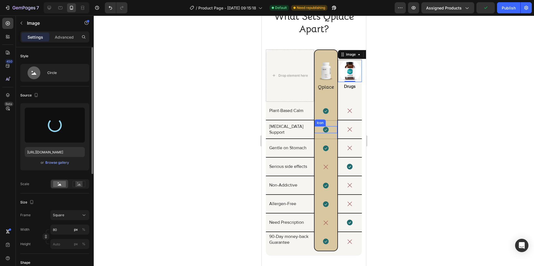
type input "https://cdn.shopify.com/s/files/1/0926/4460/6332/files/gempages_580597363031147…"
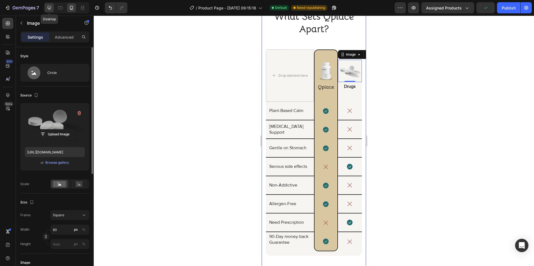
click at [48, 9] on icon at bounding box center [49, 8] width 6 height 6
type input "100"
type input "https://cdn.shopify.com/s/files/1/0926/4460/6332/files/gempages_580597363031147…"
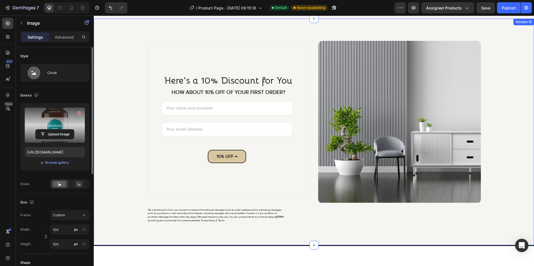
scroll to position [2192, 0]
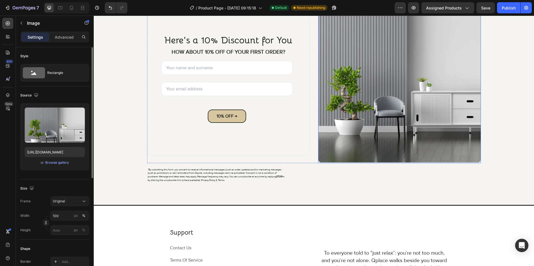
click at [368, 104] on img at bounding box center [399, 82] width 163 height 163
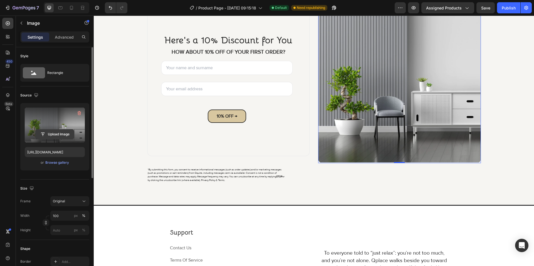
click at [61, 133] on input "file" at bounding box center [55, 134] width 38 height 9
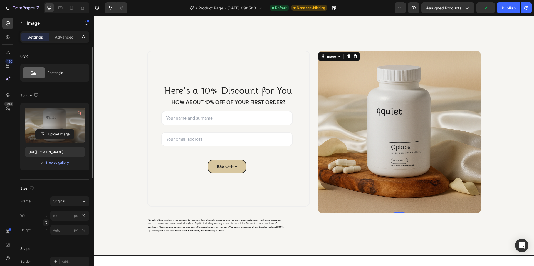
scroll to position [2136, 0]
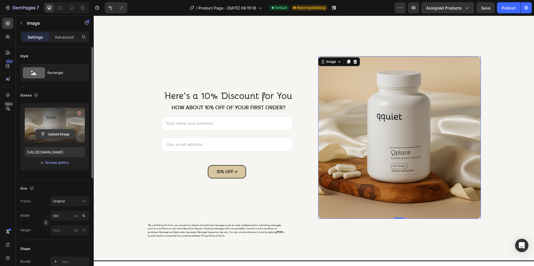
click at [57, 135] on input "file" at bounding box center [55, 134] width 38 height 9
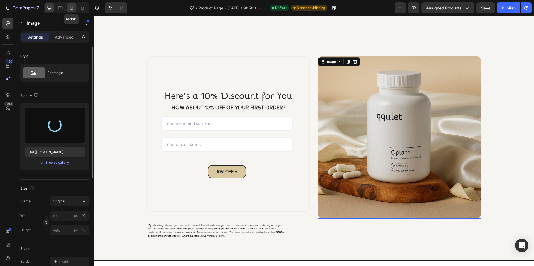
type input "https://cdn.shopify.com/s/files/1/0926/4460/6332/files/gempages_580597363031147…"
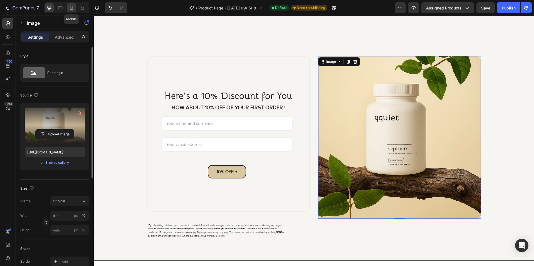
click at [69, 9] on icon at bounding box center [72, 8] width 6 height 6
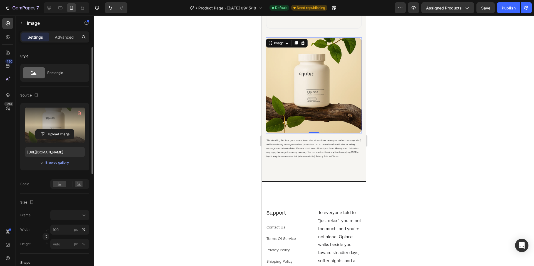
scroll to position [2336, 0]
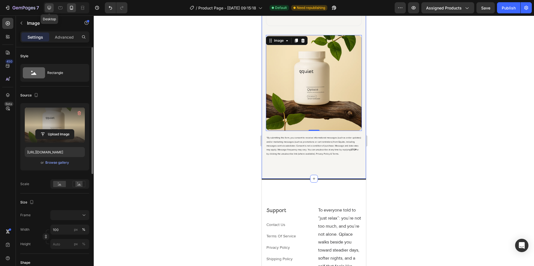
click at [48, 8] on icon at bounding box center [49, 8] width 6 height 6
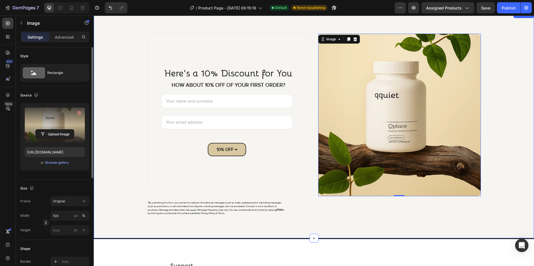
scroll to position [2098, 0]
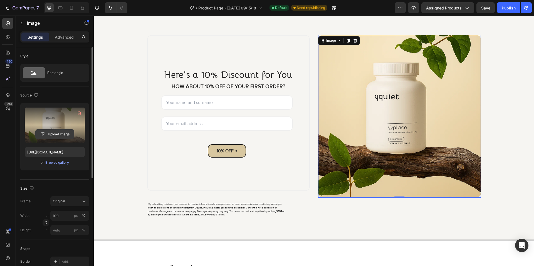
click at [51, 136] on input "file" at bounding box center [55, 134] width 38 height 9
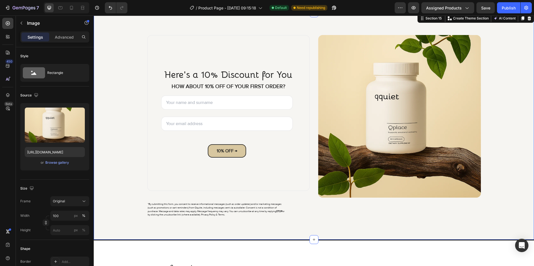
click at [514, 83] on div "Here's a 10% Discount for You Heading HOW ABOUT 10% OFF OF YOUR FIRST ORDER? Te…" at bounding box center [314, 126] width 432 height 182
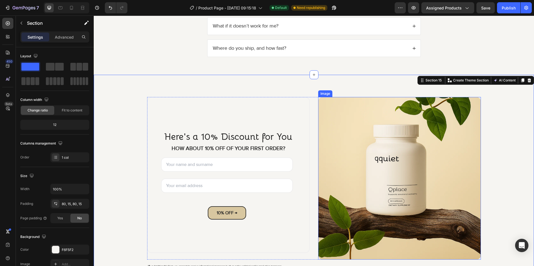
scroll to position [2015, 0]
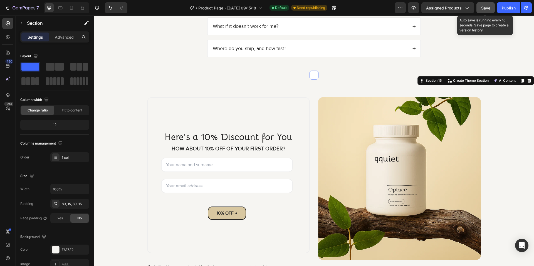
click at [482, 7] on span "Save" at bounding box center [485, 8] width 9 height 5
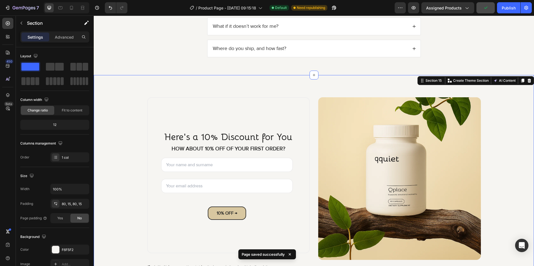
click at [508, 2] on div "7 / Product Page - Aug 20, 09:15:18 Default Need republishing Preview Assigned …" at bounding box center [267, 8] width 534 height 16
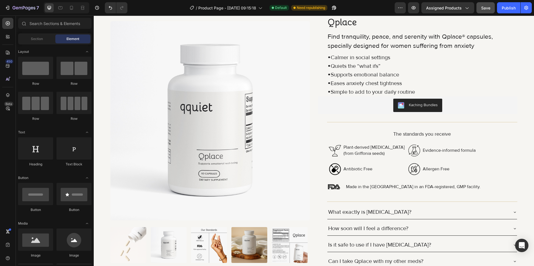
scroll to position [0, 0]
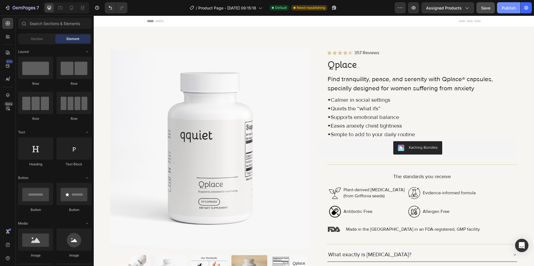
click at [504, 8] on div "Publish" at bounding box center [509, 8] width 14 height 6
